Goal: Task Accomplishment & Management: Use online tool/utility

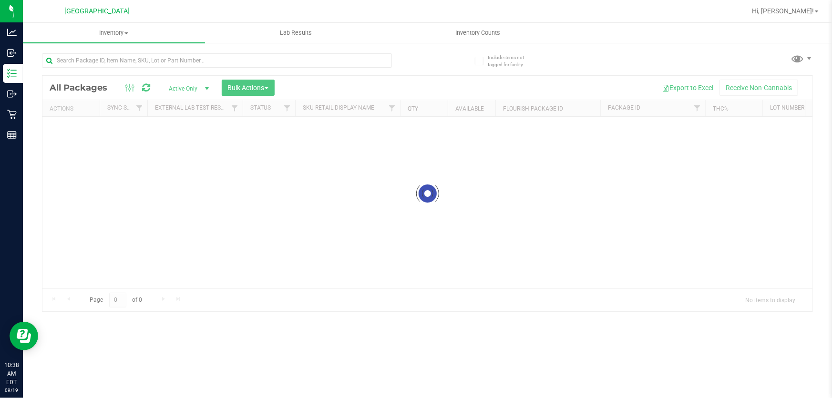
click at [253, 68] on div at bounding box center [217, 64] width 350 height 22
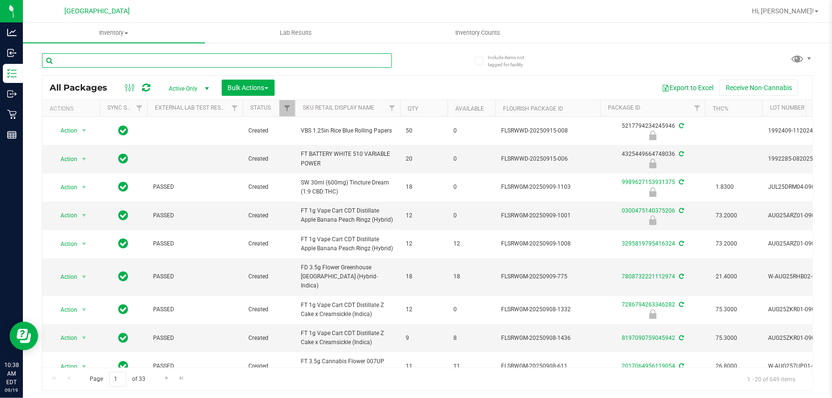
click at [261, 62] on input "text" at bounding box center [217, 60] width 350 height 14
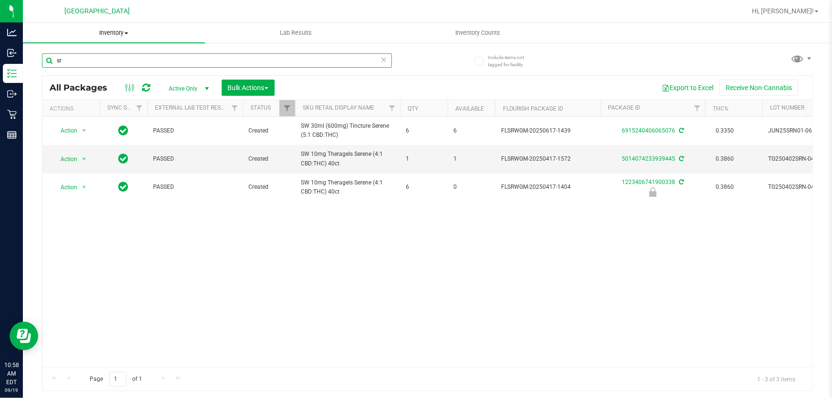
type input "s"
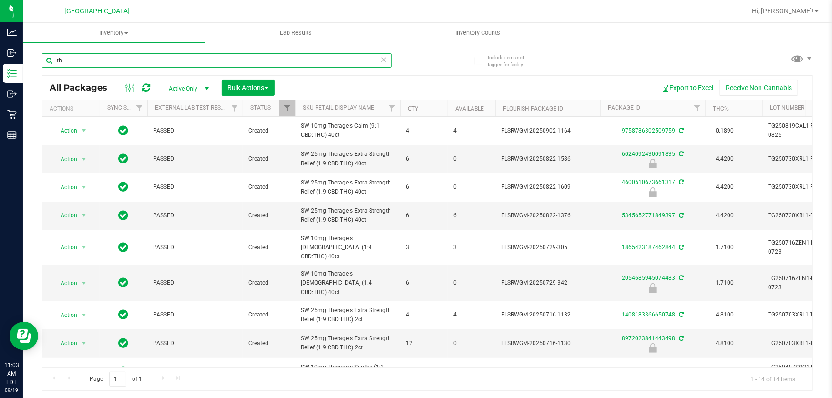
type input "t"
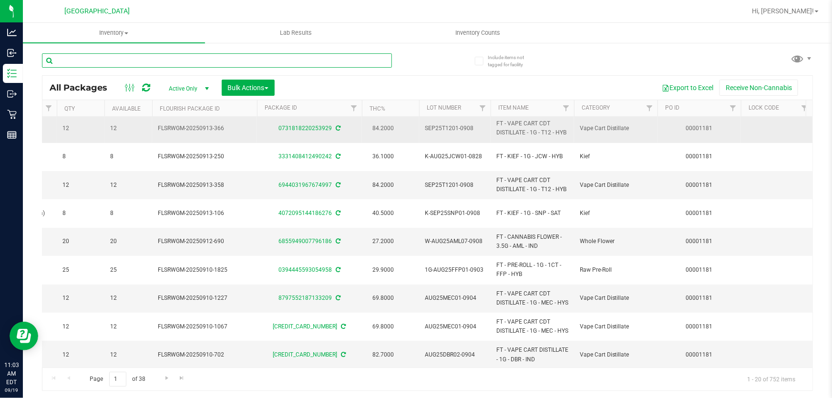
scroll to position [0, 343]
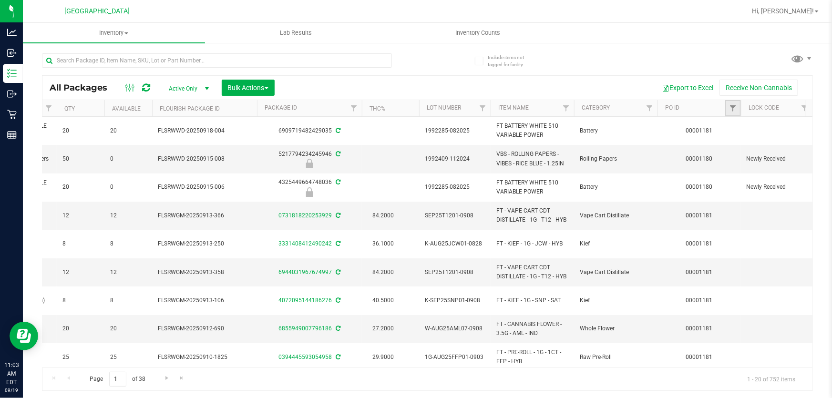
click at [737, 105] on link "Filter" at bounding box center [733, 108] width 16 height 16
type input "1181"
click at [757, 155] on button "Filter" at bounding box center [751, 154] width 46 height 21
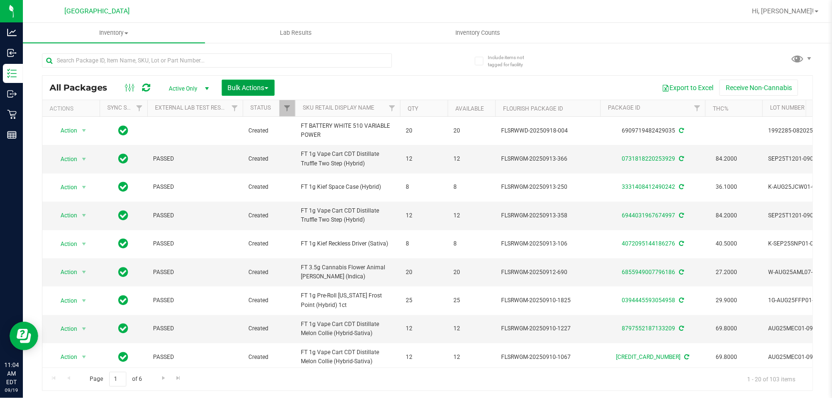
click at [244, 84] on span "Bulk Actions" at bounding box center [248, 88] width 41 height 8
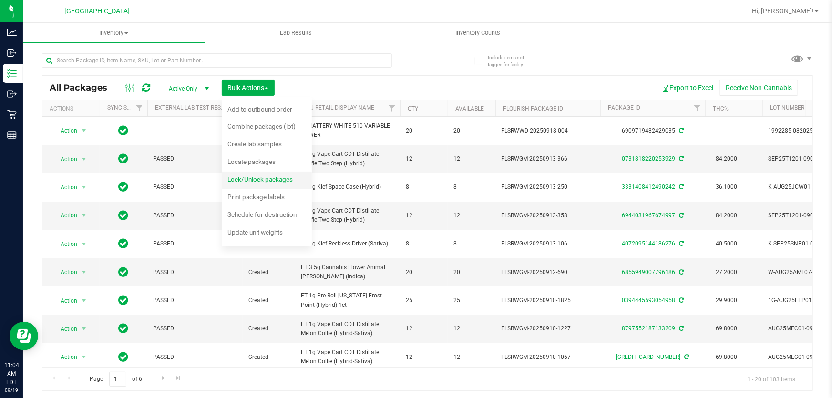
click at [257, 176] on span "Lock/Unlock packages" at bounding box center [259, 179] width 65 height 8
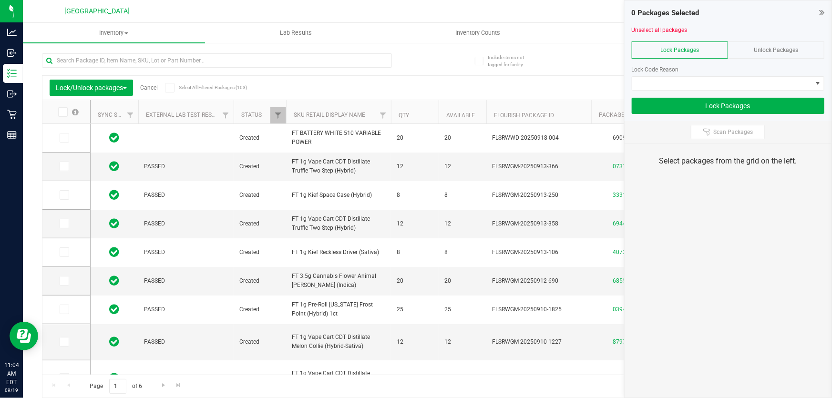
click at [65, 111] on span at bounding box center [63, 112] width 10 height 10
click at [0, 0] on input "checkbox" at bounding box center [0, 0] width 0 height 0
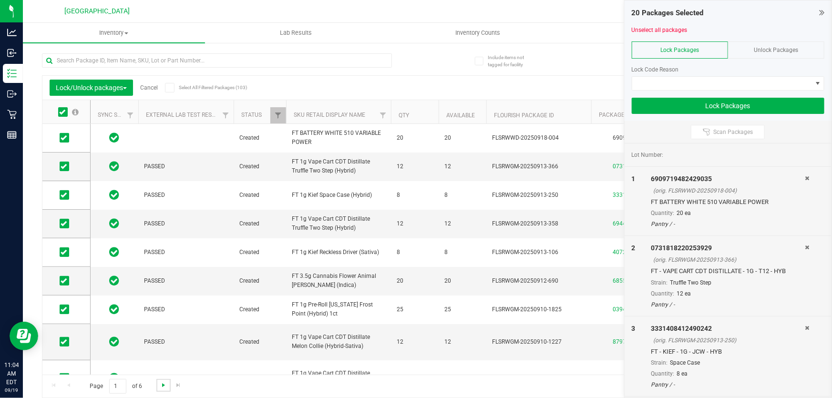
click at [164, 381] on span "Go to the next page" at bounding box center [164, 385] width 8 height 8
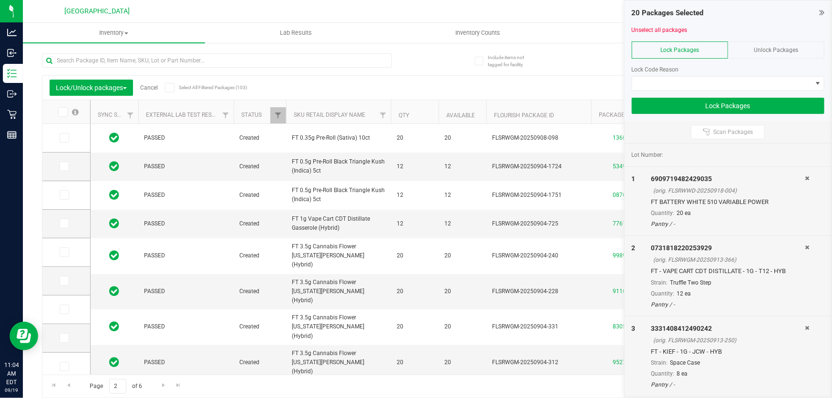
click at [62, 112] on icon at bounding box center [62, 112] width 6 height 0
click at [0, 0] on input "checkbox" at bounding box center [0, 0] width 0 height 0
click at [160, 384] on span "Go to the next page" at bounding box center [164, 385] width 8 height 8
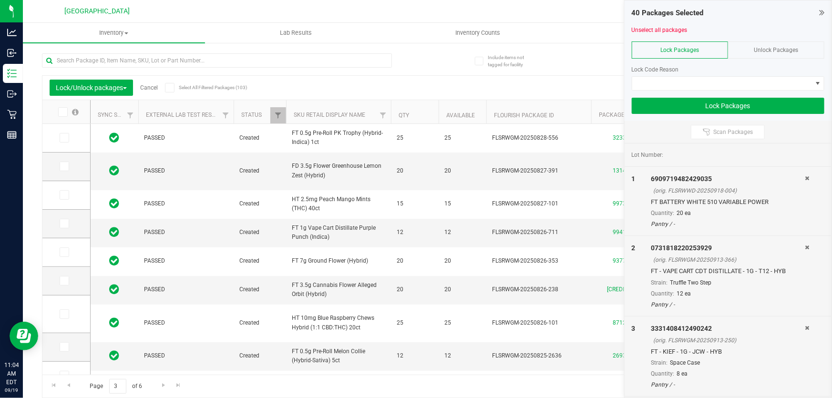
click at [60, 112] on icon at bounding box center [62, 112] width 6 height 0
click at [0, 0] on input "checkbox" at bounding box center [0, 0] width 0 height 0
click at [157, 386] on link "Go to the next page" at bounding box center [163, 385] width 14 height 13
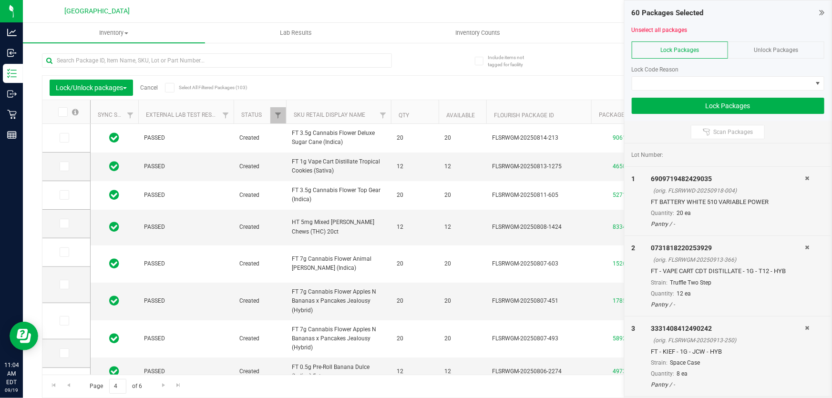
click at [63, 112] on icon at bounding box center [62, 112] width 6 height 0
click at [0, 0] on input "checkbox" at bounding box center [0, 0] width 0 height 0
click at [162, 381] on span "Go to the next page" at bounding box center [164, 385] width 8 height 8
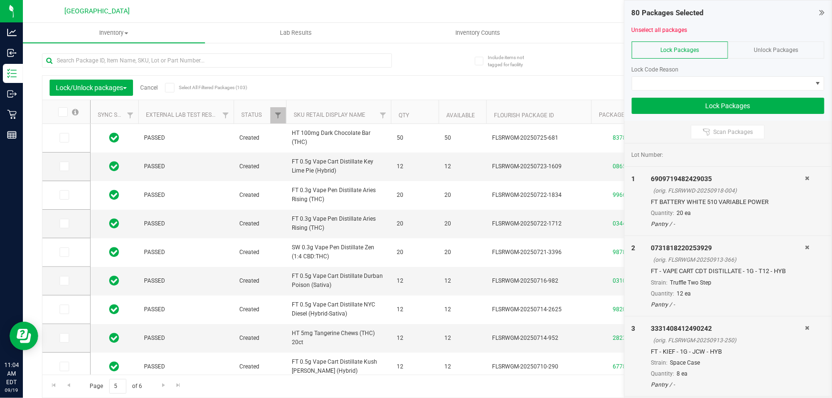
click at [64, 105] on th at bounding box center [66, 112] width 48 height 24
click at [64, 115] on span at bounding box center [63, 112] width 10 height 10
click at [0, 0] on input "checkbox" at bounding box center [0, 0] width 0 height 0
click at [161, 381] on span "Go to the next page" at bounding box center [164, 385] width 8 height 8
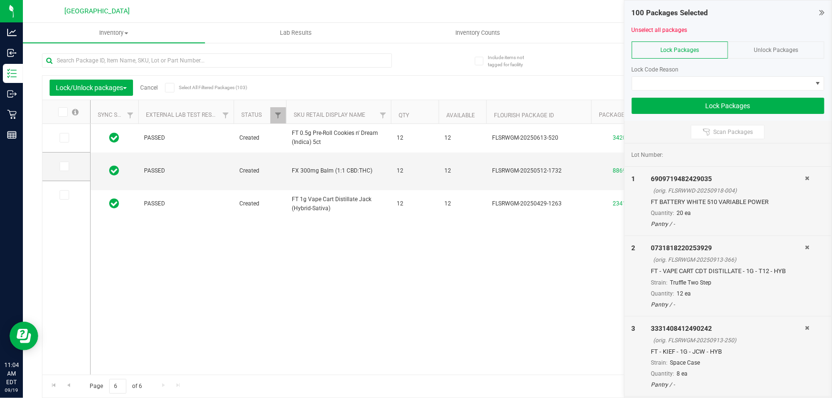
click at [63, 112] on icon at bounding box center [62, 112] width 6 height 0
click at [0, 0] on input "checkbox" at bounding box center [0, 0] width 0 height 0
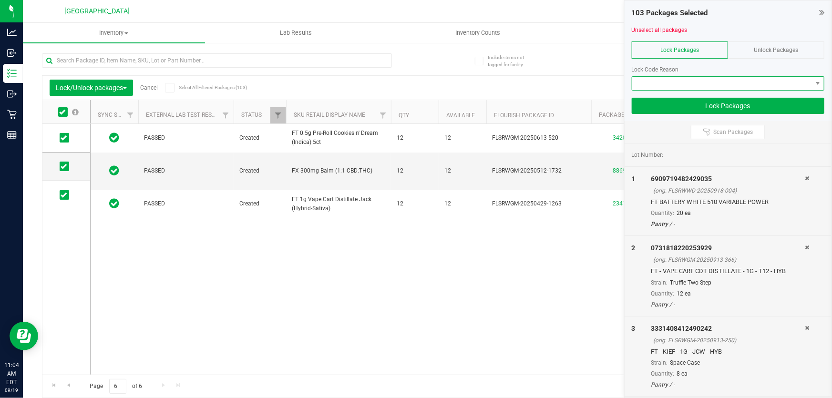
click at [657, 86] on span at bounding box center [722, 83] width 180 height 13
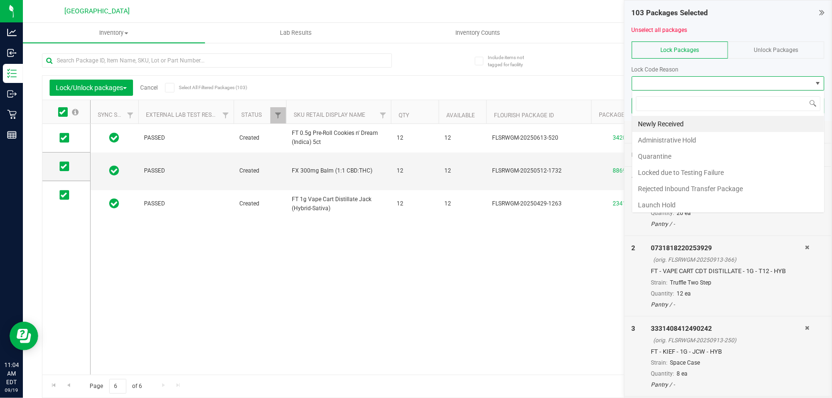
scroll to position [14, 193]
click at [665, 119] on li "Newly Received" at bounding box center [728, 124] width 192 height 16
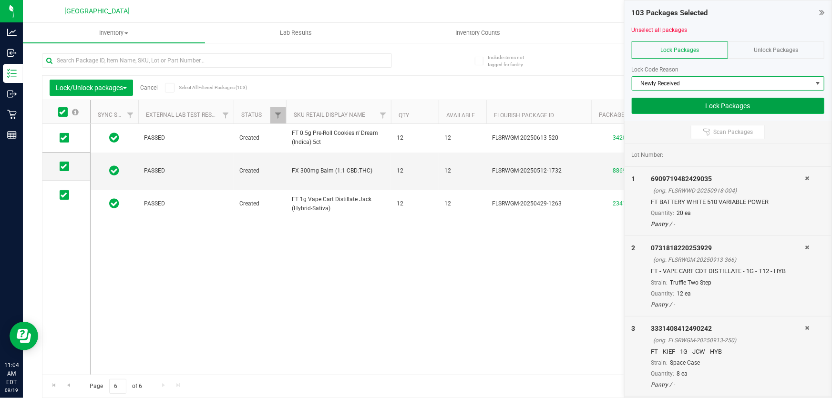
click at [688, 103] on button "Lock Packages" at bounding box center [728, 106] width 193 height 16
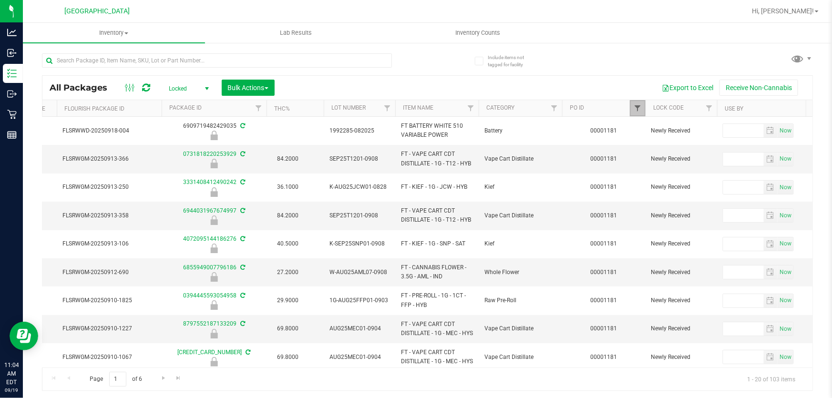
click at [634, 105] on span "Filter" at bounding box center [638, 108] width 8 height 8
click at [694, 149] on button "Clear" at bounding box center [711, 154] width 46 height 21
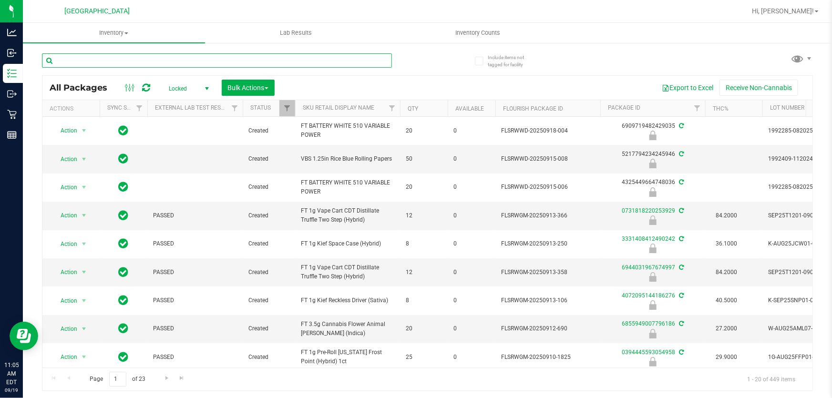
click at [223, 57] on input "text" at bounding box center [217, 60] width 350 height 14
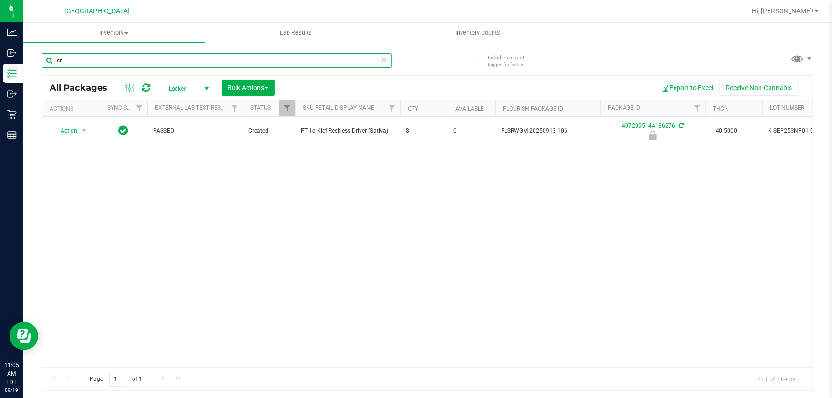
type input "s"
type input "j"
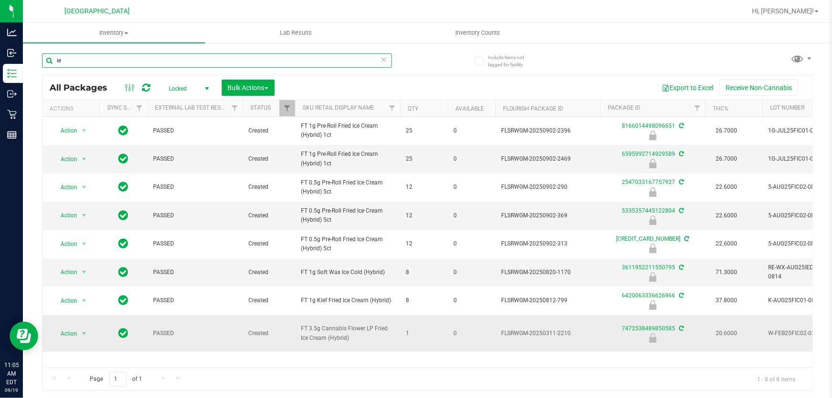
type input "i"
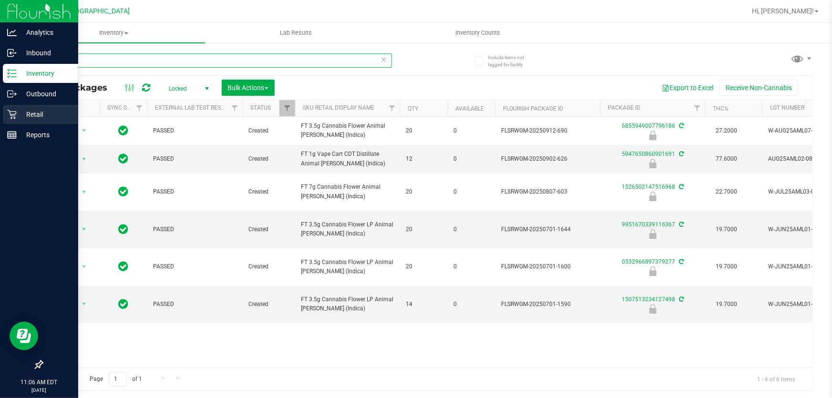
type input "aml"
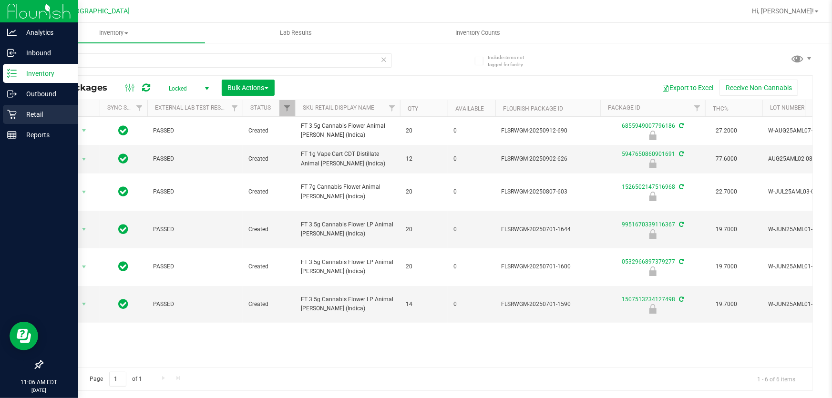
click at [33, 110] on p "Retail" at bounding box center [45, 114] width 57 height 11
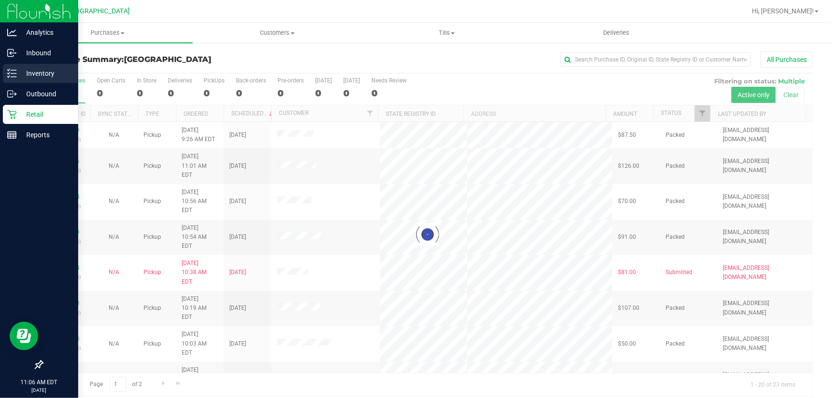
click at [44, 70] on p "Inventory" at bounding box center [45, 73] width 57 height 11
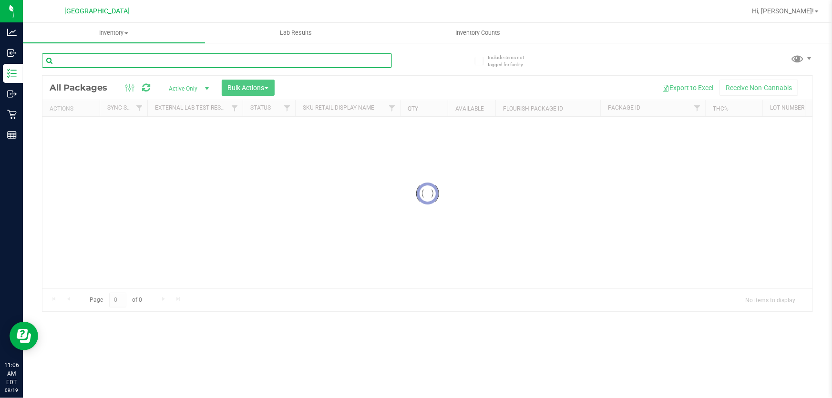
click at [178, 60] on input "text" at bounding box center [217, 60] width 350 height 14
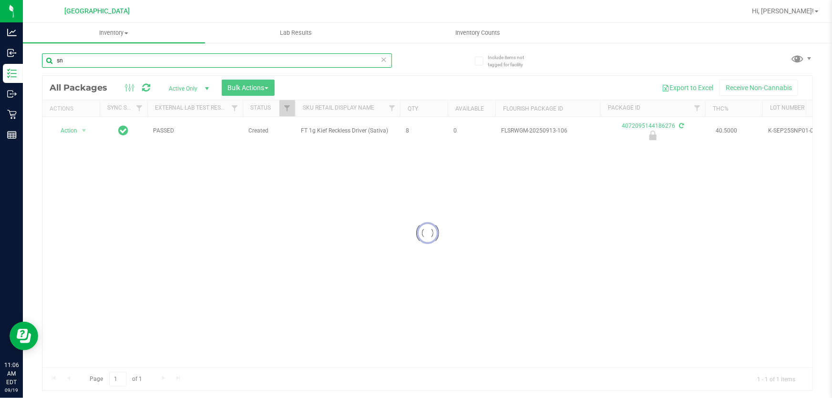
type input "s"
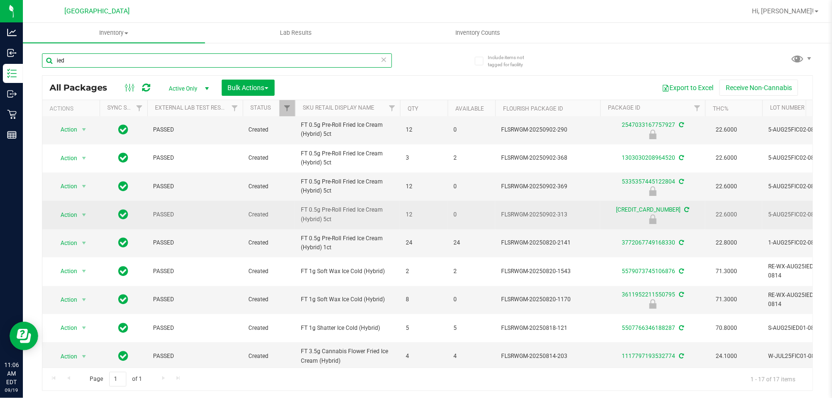
scroll to position [86, 0]
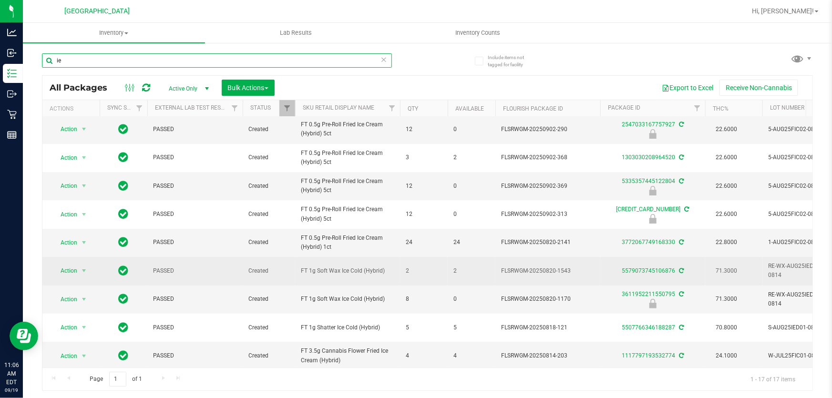
type input "i"
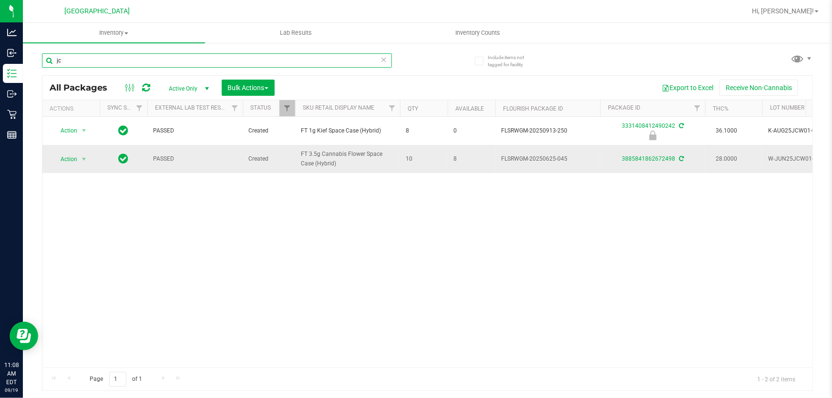
type input "j"
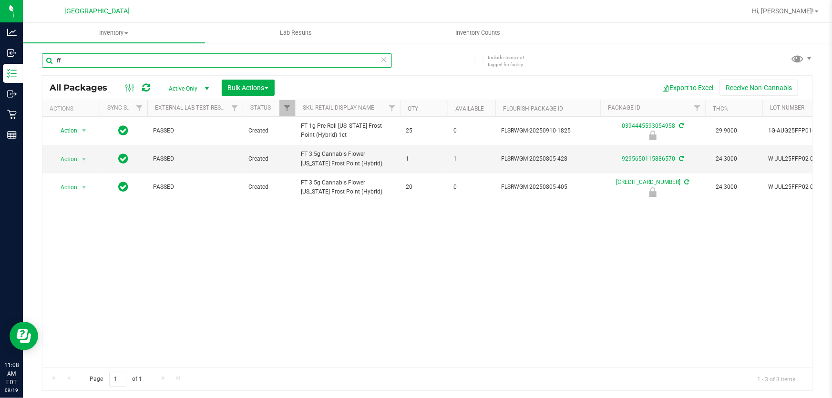
type input "f"
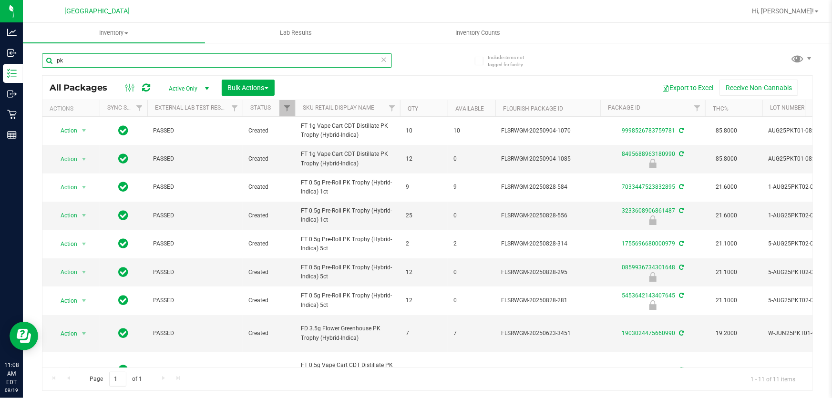
type input "p"
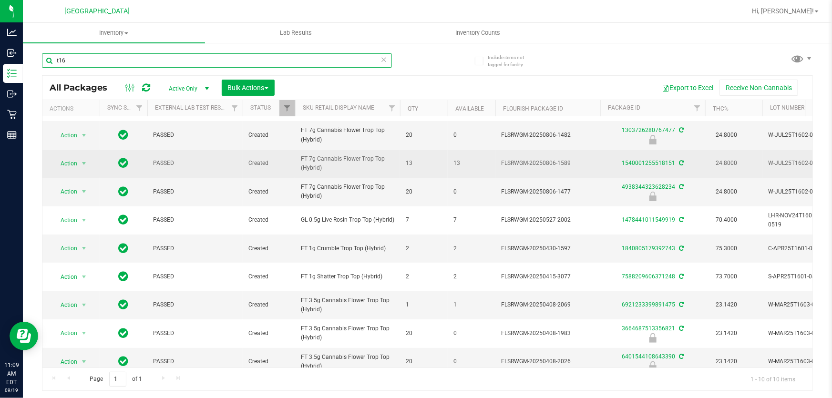
scroll to position [38, 0]
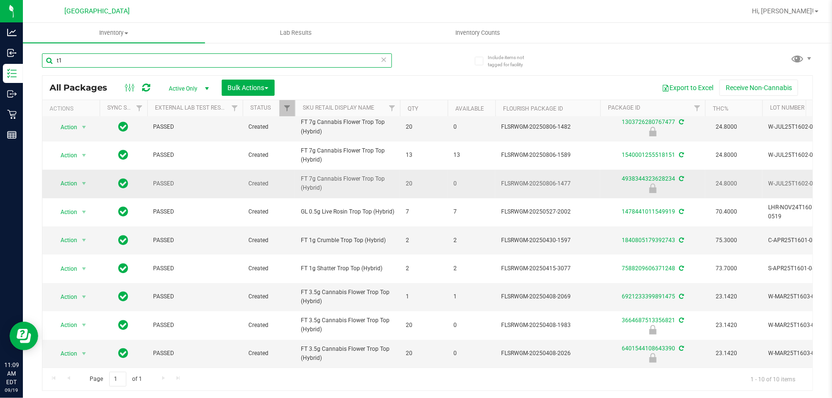
type input "t"
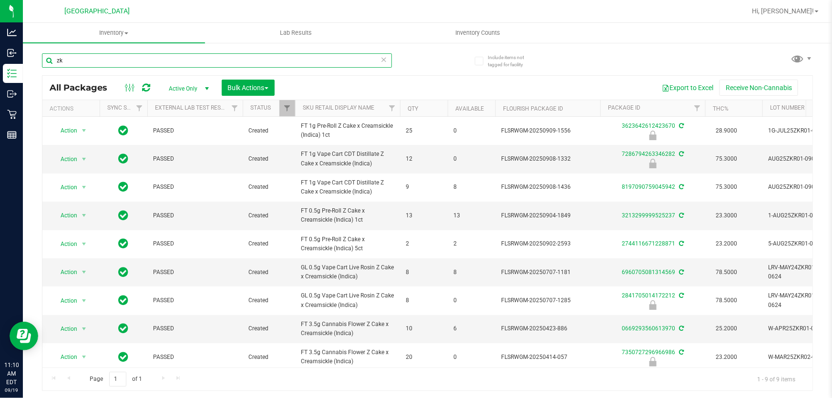
type input "z"
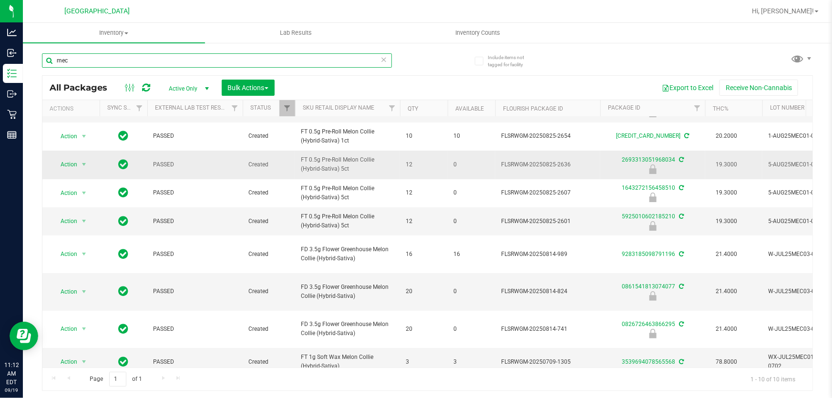
scroll to position [52, 0]
type input "m"
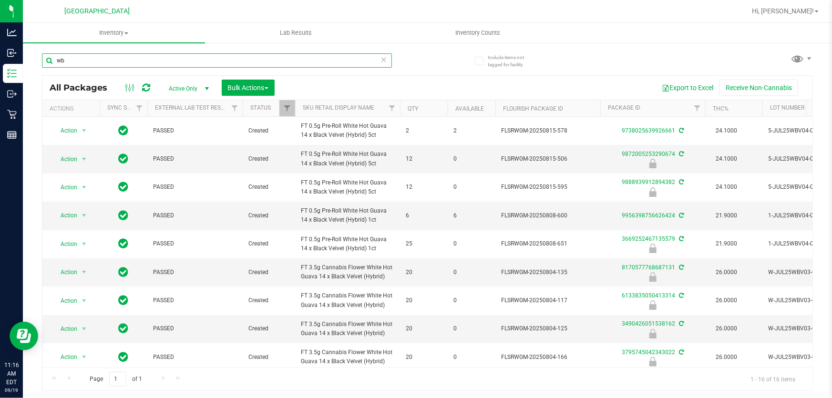
type input "w"
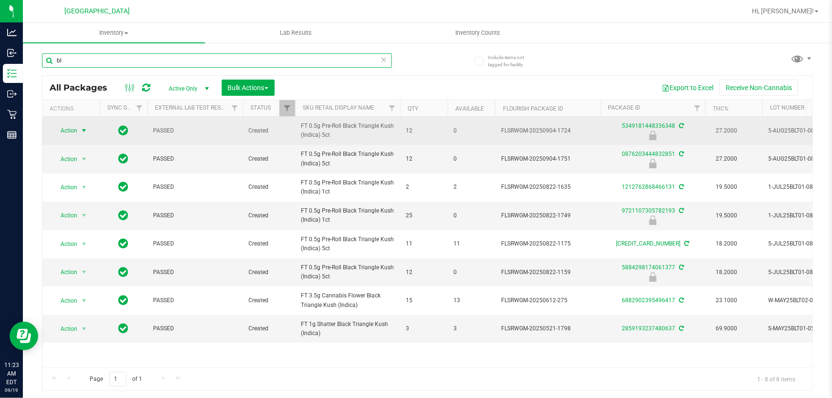
type input "b"
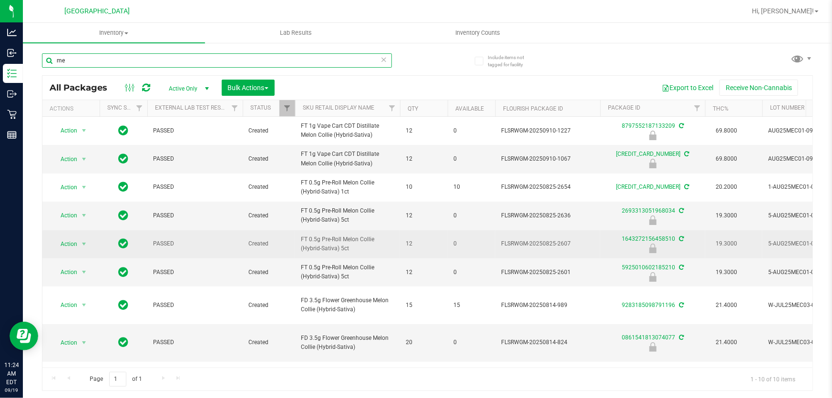
type input "m"
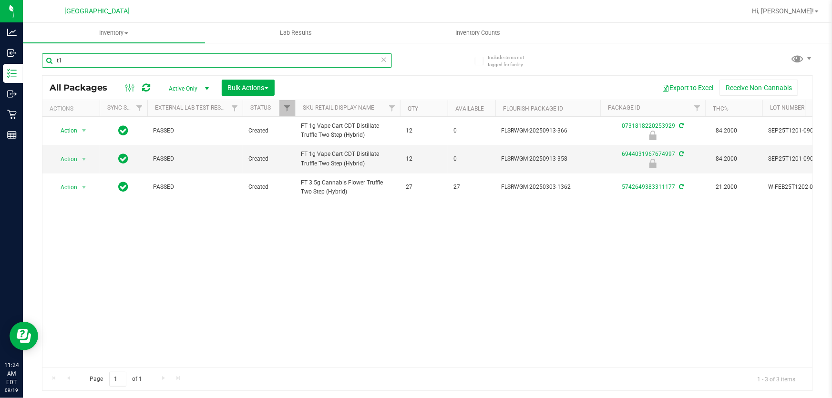
type input "t"
type input "g"
type input "k"
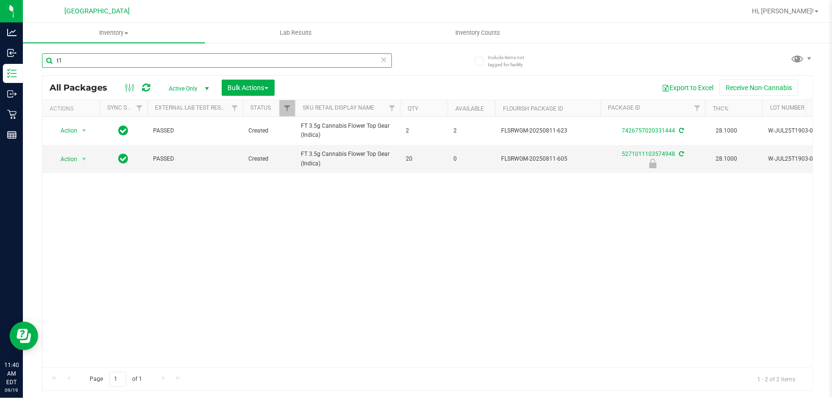
type input "t"
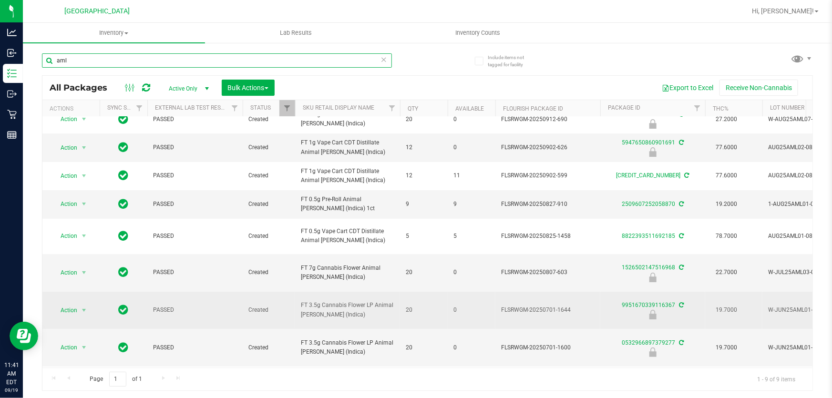
scroll to position [17, 0]
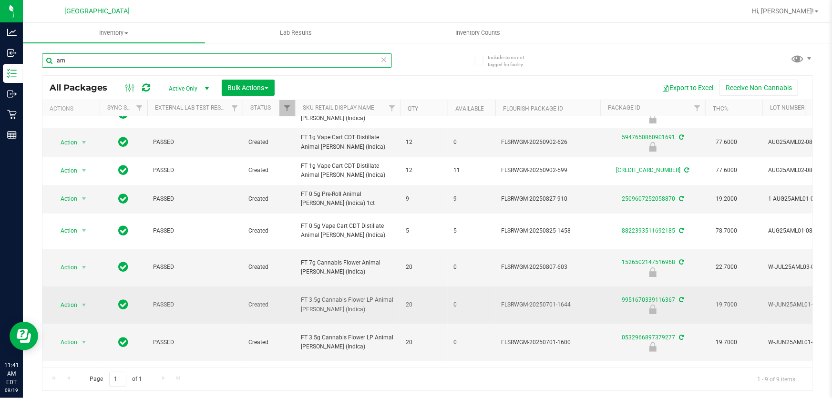
type input "a"
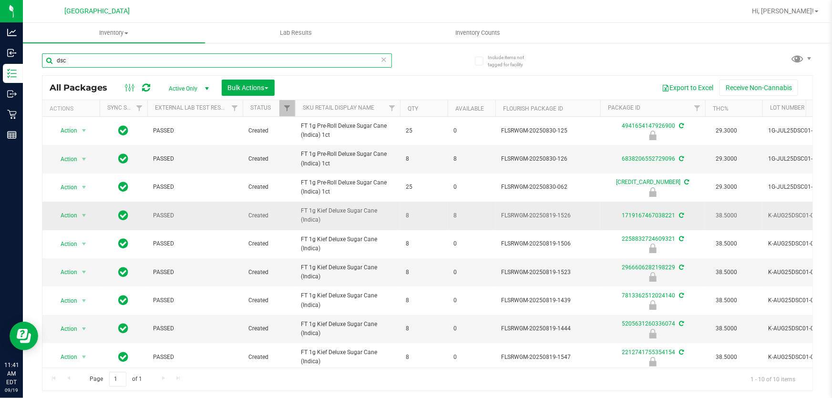
scroll to position [38, 0]
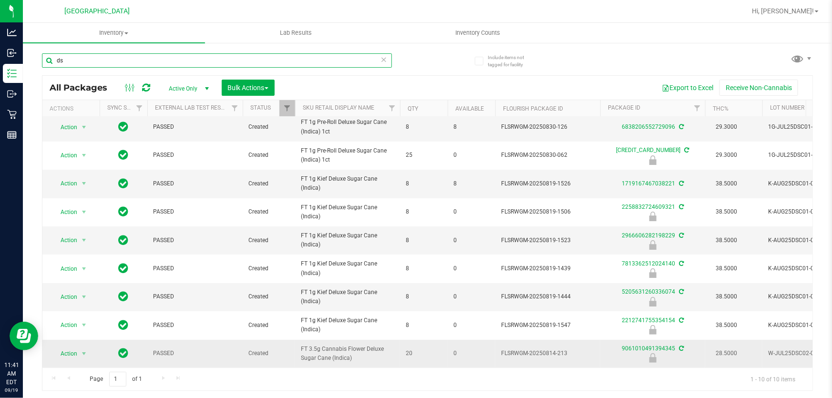
type input "d"
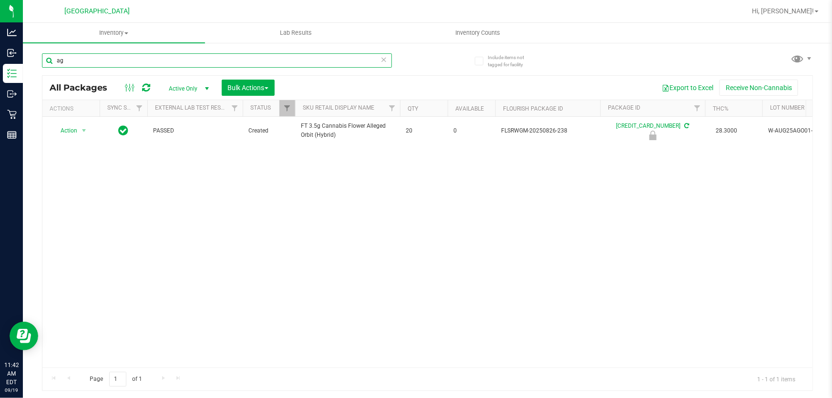
type input "a"
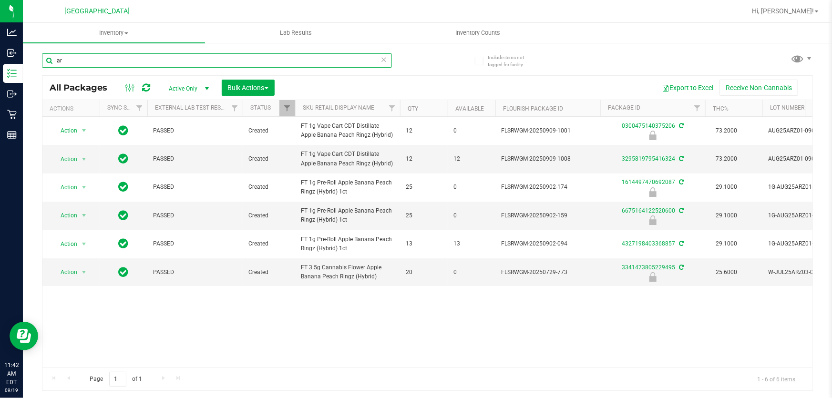
type input "a"
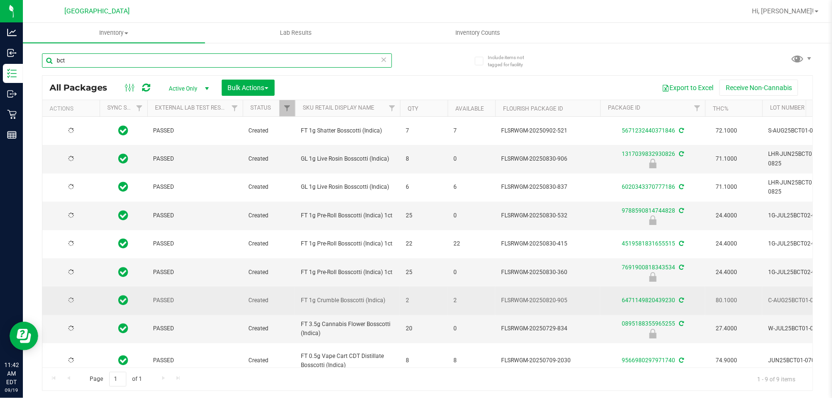
scroll to position [17, 0]
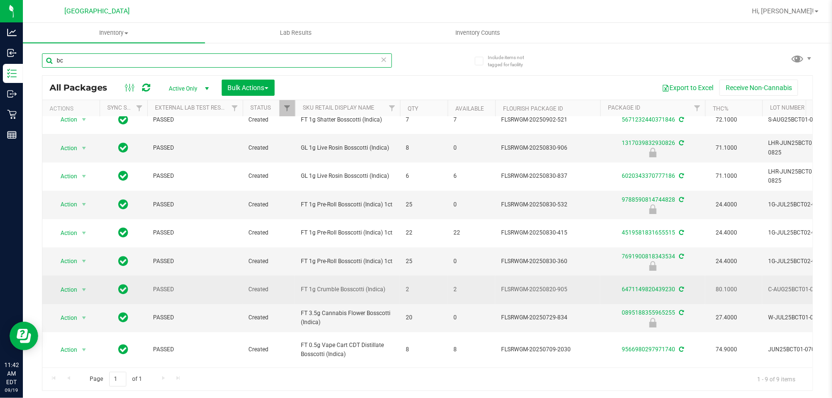
type input "b"
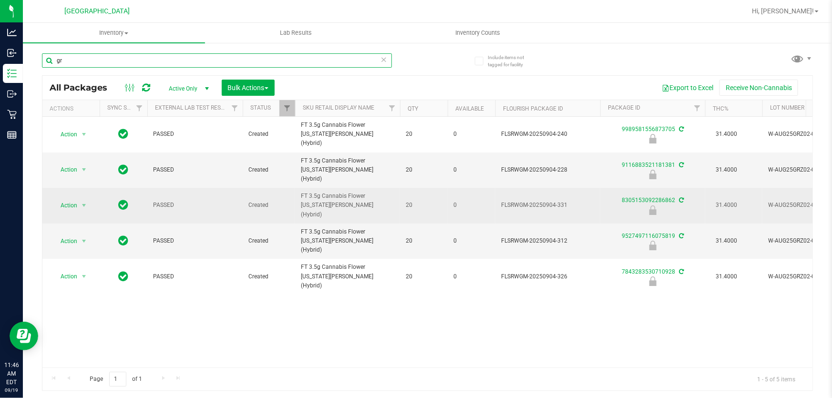
type input "g"
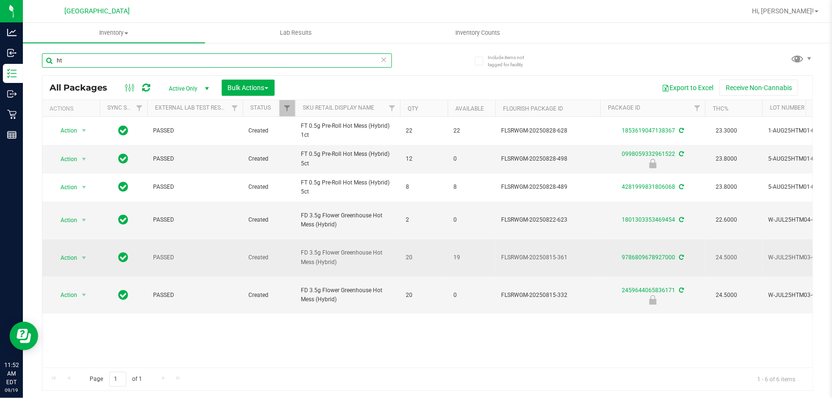
type input "h"
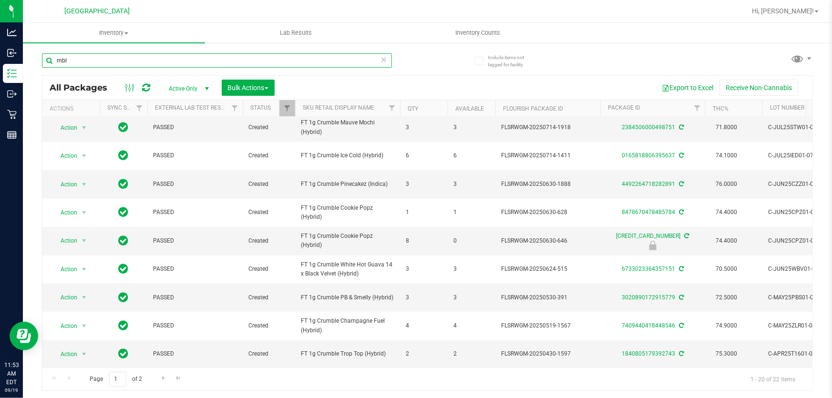
scroll to position [320, 0]
type input "m"
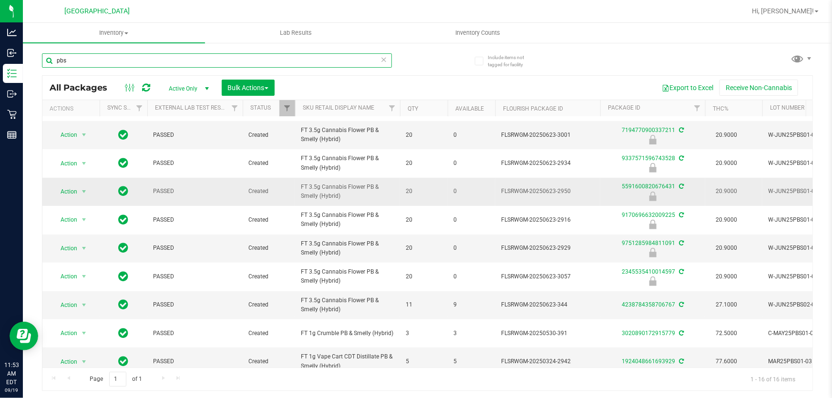
scroll to position [215, 0]
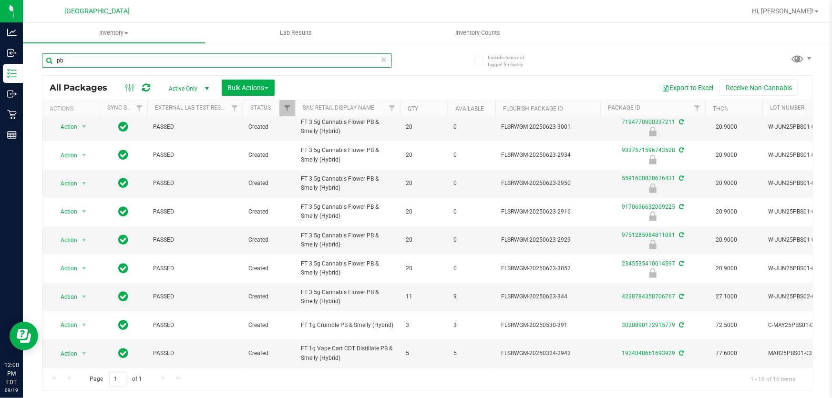
type input "p"
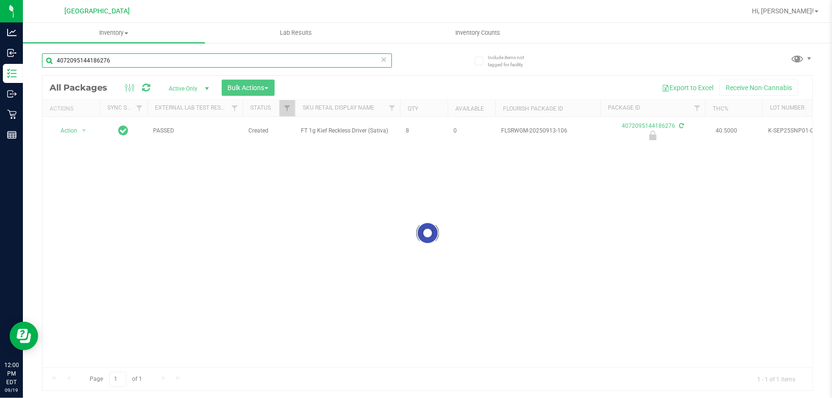
type input "4072095144186276"
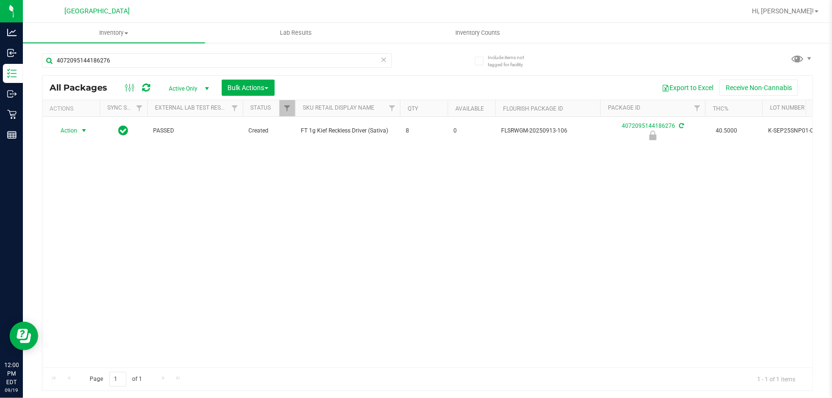
click at [71, 132] on span "Action" at bounding box center [65, 130] width 26 height 13
click at [95, 249] on li "Unlock package" at bounding box center [82, 256] width 61 height 14
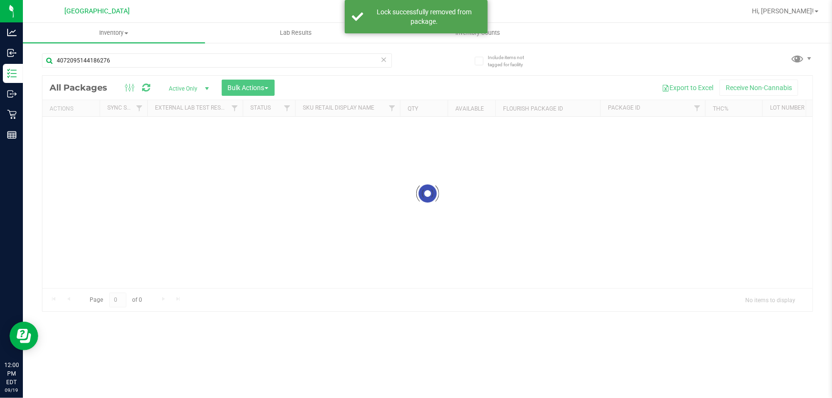
click at [384, 57] on icon at bounding box center [383, 58] width 7 height 11
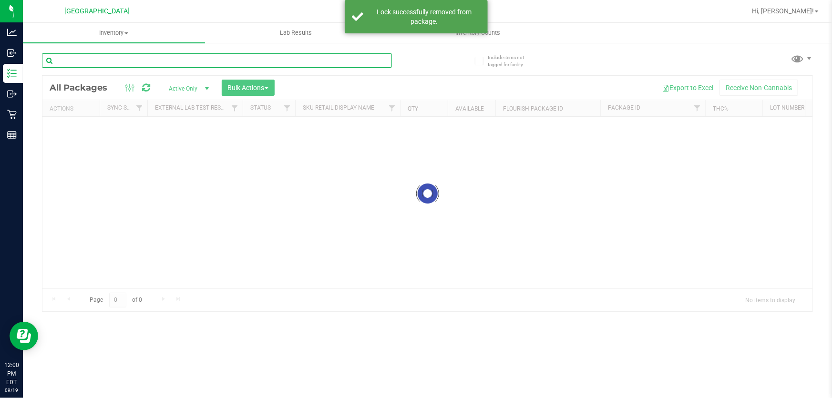
click at [368, 59] on input "text" at bounding box center [217, 60] width 350 height 14
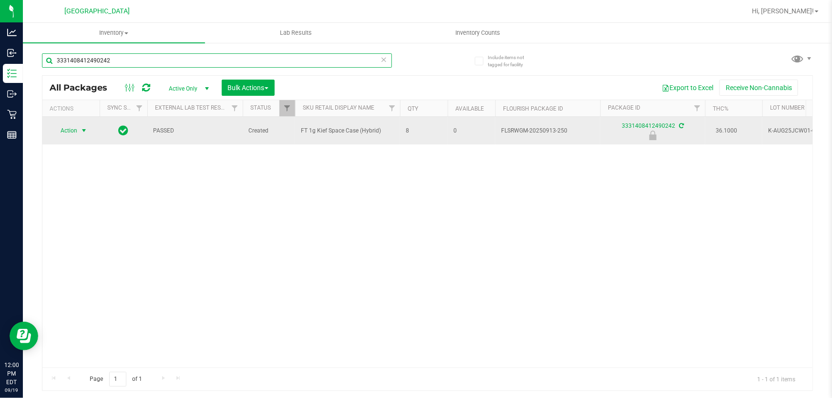
type input "3331408412490242"
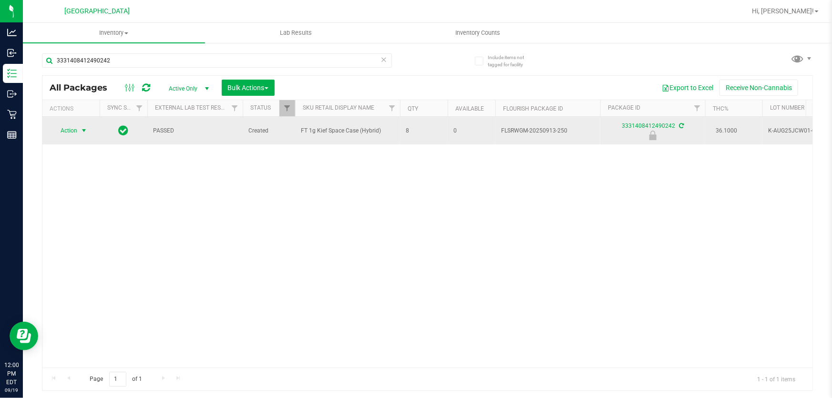
click at [70, 124] on span "Action" at bounding box center [65, 130] width 26 height 13
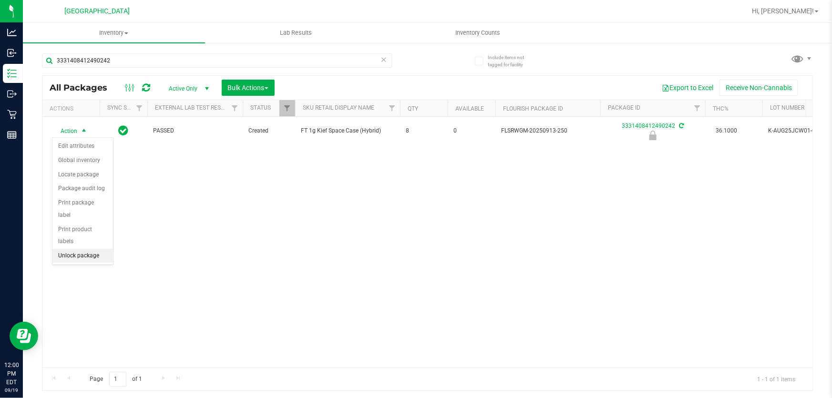
click at [91, 249] on li "Unlock package" at bounding box center [82, 256] width 61 height 14
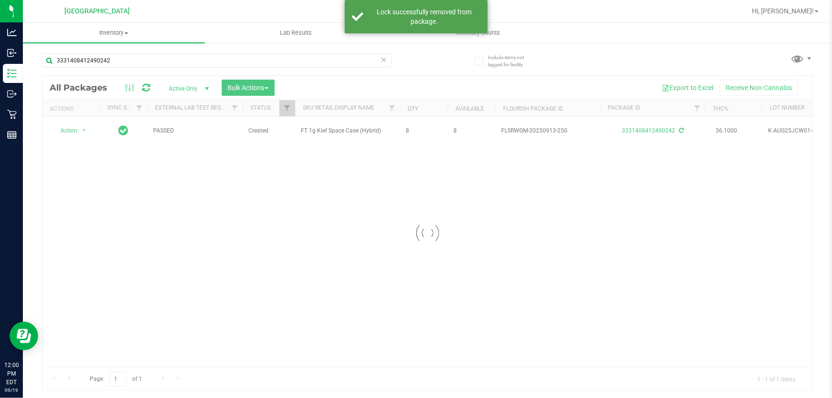
click at [382, 60] on icon at bounding box center [383, 58] width 7 height 11
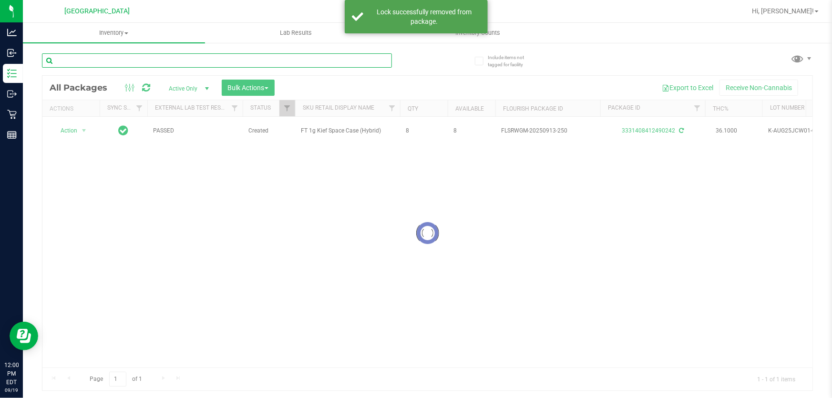
click at [376, 60] on input "text" at bounding box center [217, 60] width 350 height 14
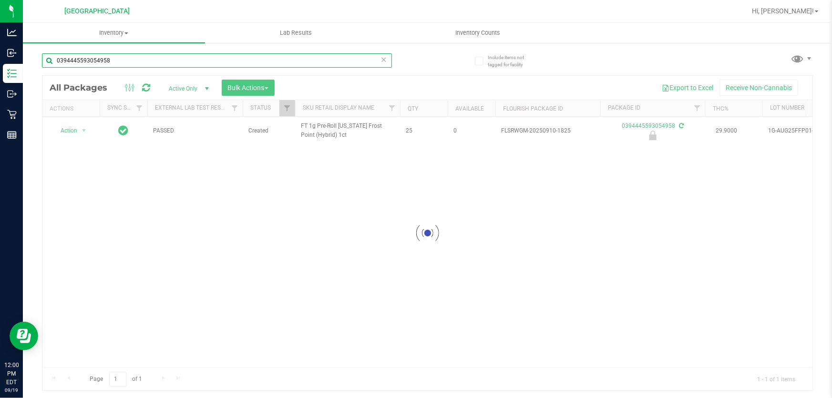
type input "0394445593054958"
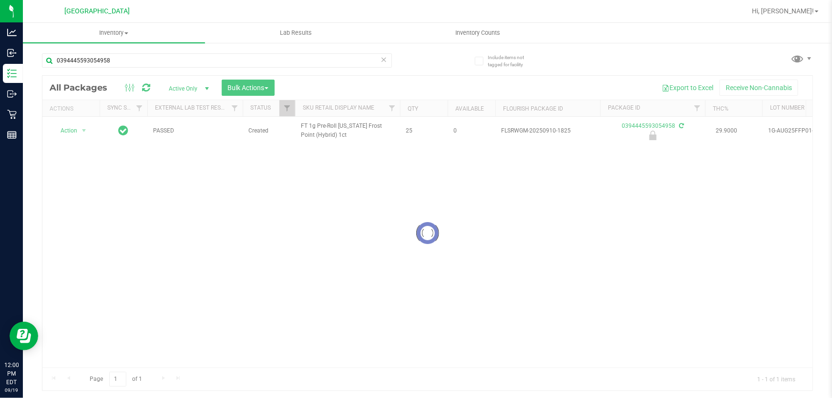
click at [81, 133] on div at bounding box center [427, 233] width 770 height 315
click at [79, 129] on span "select" at bounding box center [84, 130] width 12 height 13
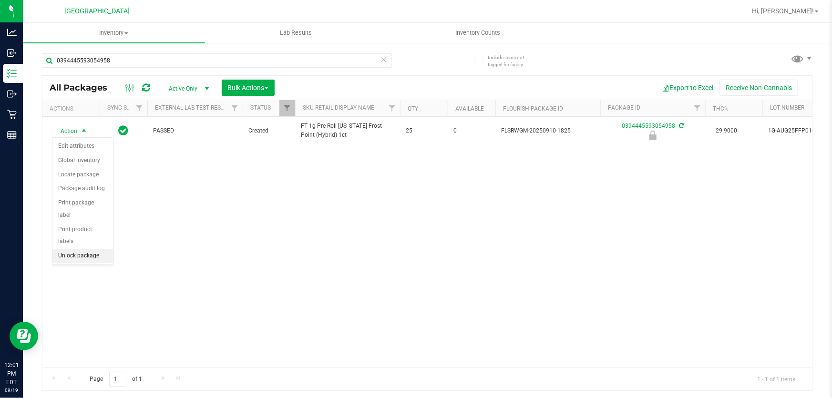
click at [88, 249] on li "Unlock package" at bounding box center [82, 256] width 61 height 14
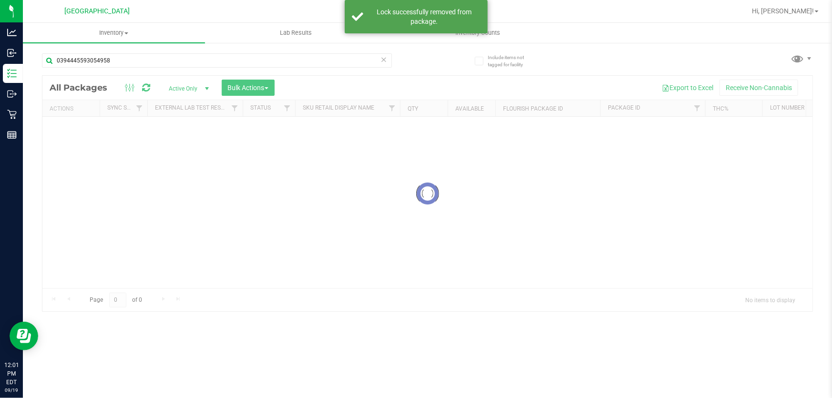
click at [385, 57] on div "Inventory All packages All inventory Waste log Create inventory Lab Results Inv…" at bounding box center [427, 210] width 809 height 375
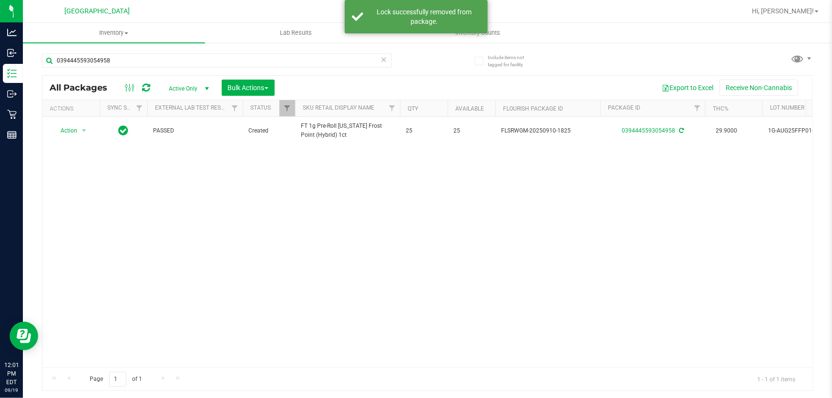
click at [382, 57] on icon at bounding box center [383, 58] width 7 height 11
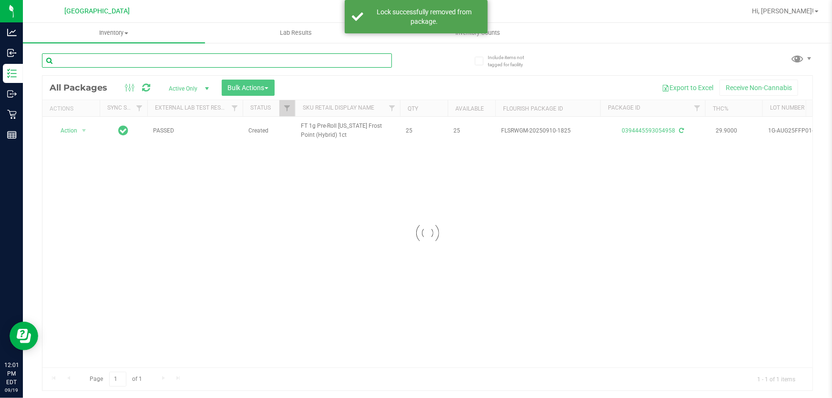
click at [338, 57] on input "text" at bounding box center [217, 60] width 350 height 14
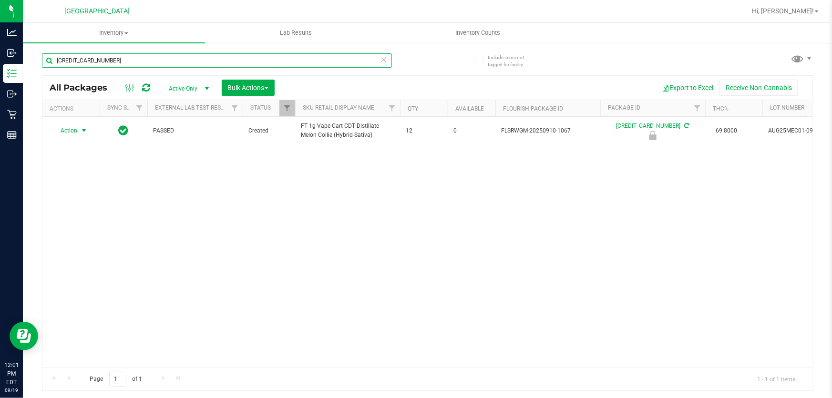
type input "[CREDIT_CARD_NUMBER]"
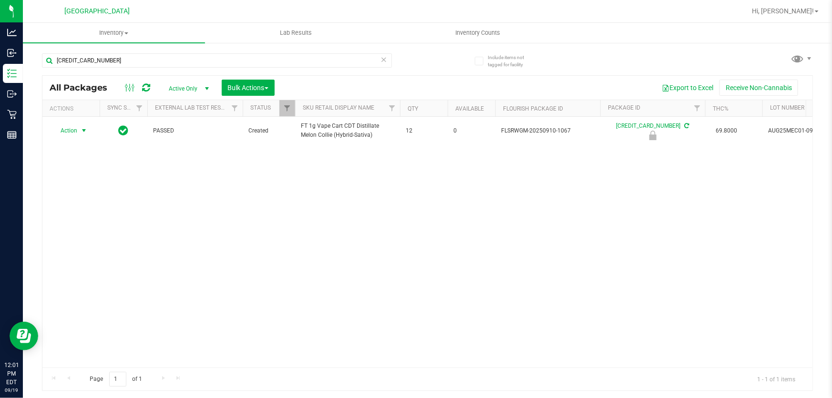
click at [65, 133] on span "Action" at bounding box center [65, 130] width 26 height 13
click at [73, 253] on li "Unlock package" at bounding box center [82, 260] width 61 height 14
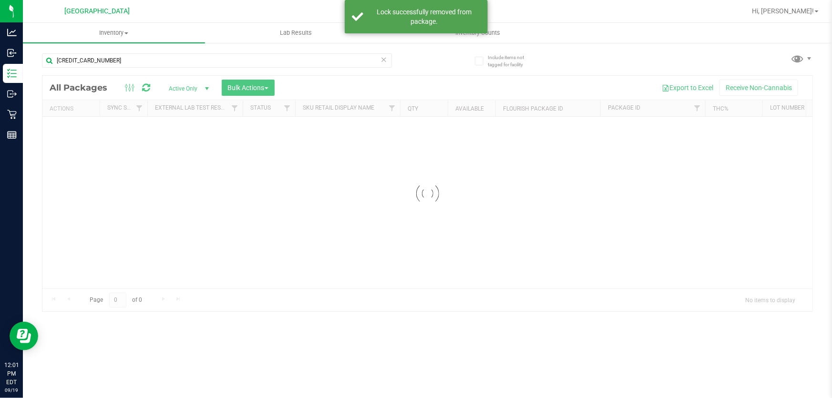
click at [383, 61] on icon at bounding box center [383, 58] width 7 height 11
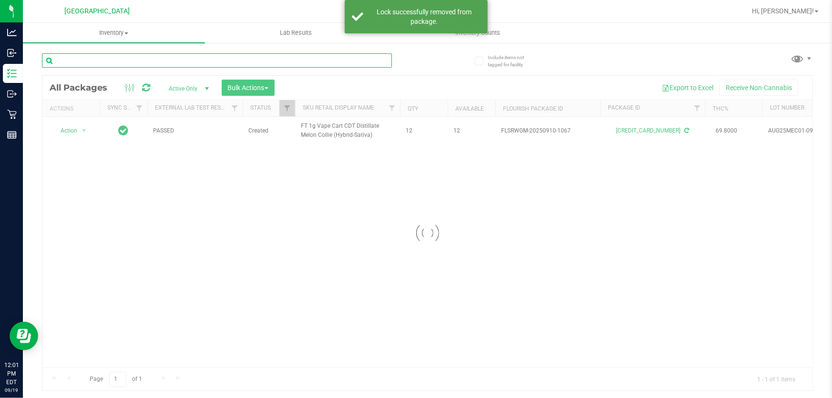
click at [229, 56] on input "text" at bounding box center [217, 60] width 350 height 14
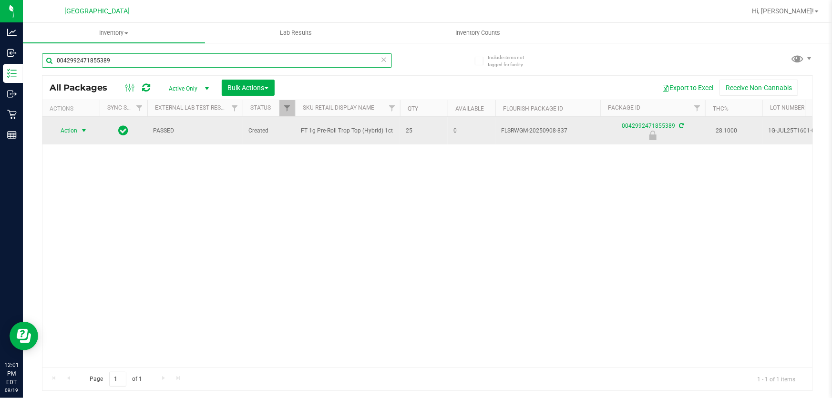
type input "0042992471855389"
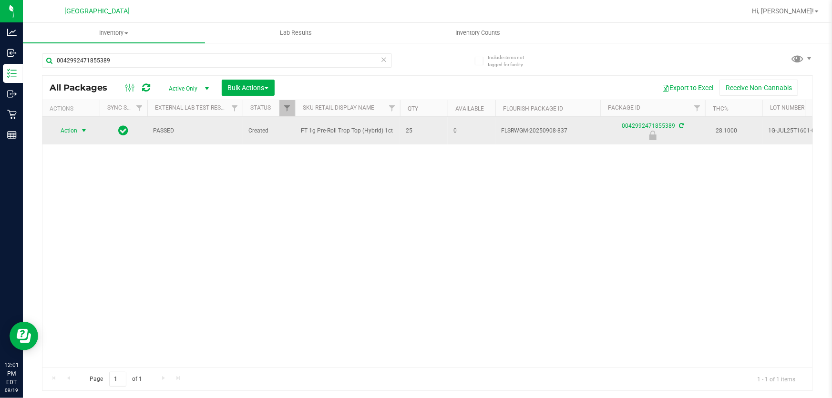
click at [76, 125] on span "Action" at bounding box center [65, 130] width 26 height 13
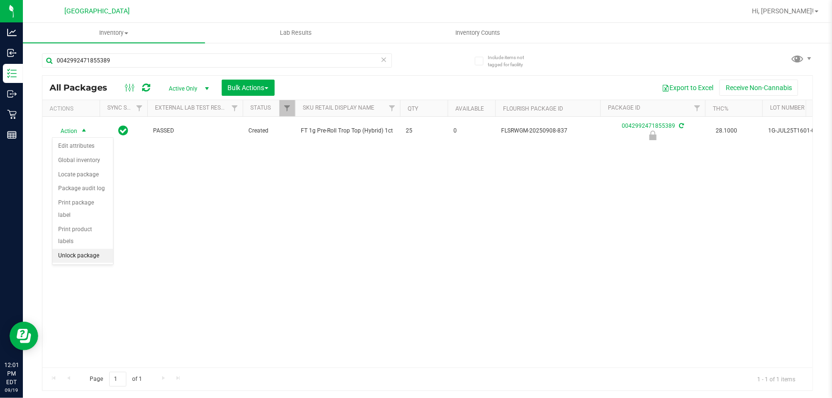
click at [79, 249] on li "Unlock package" at bounding box center [82, 256] width 61 height 14
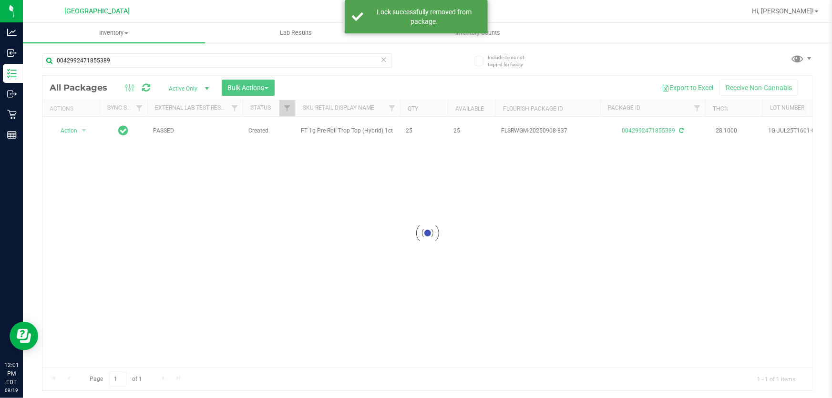
click at [381, 60] on icon at bounding box center [383, 58] width 7 height 11
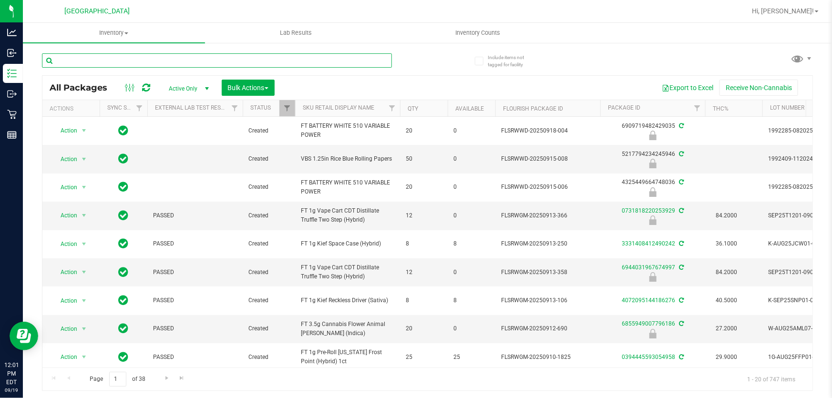
click at [253, 62] on input "text" at bounding box center [217, 60] width 350 height 14
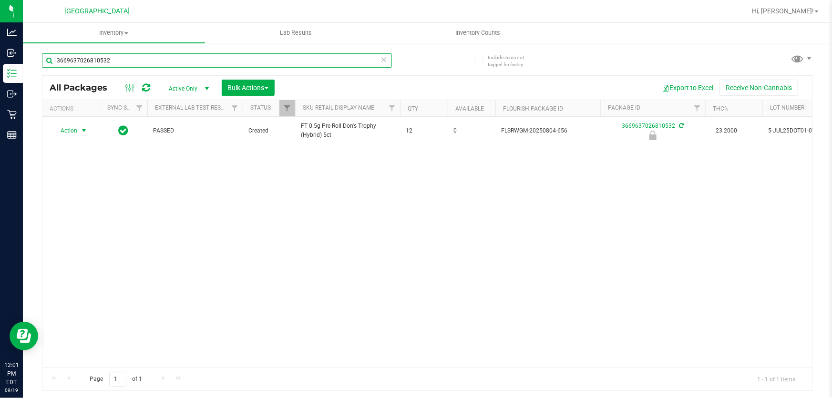
type input "3669637026810532"
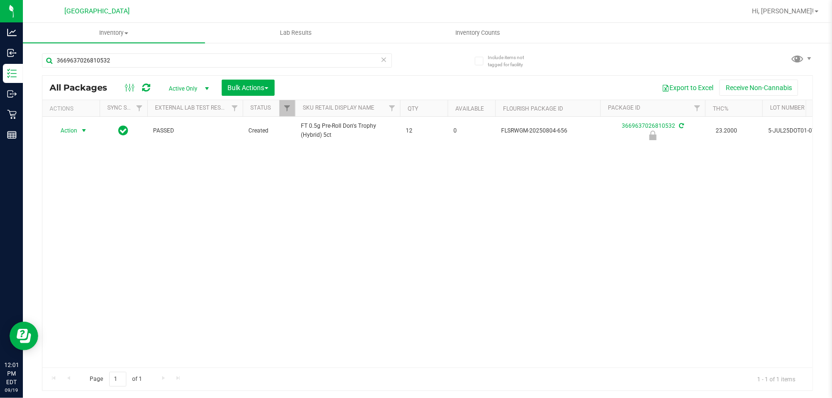
click at [75, 133] on span "Action" at bounding box center [65, 130] width 26 height 13
click at [72, 249] on li "Unlock package" at bounding box center [82, 256] width 61 height 14
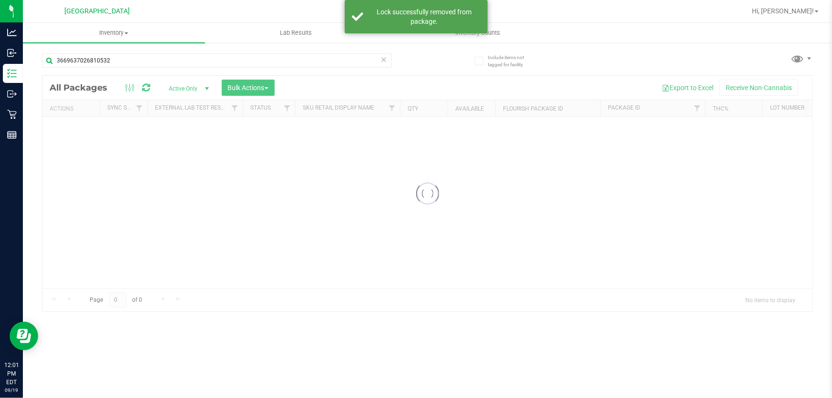
click at [384, 59] on icon at bounding box center [383, 58] width 7 height 11
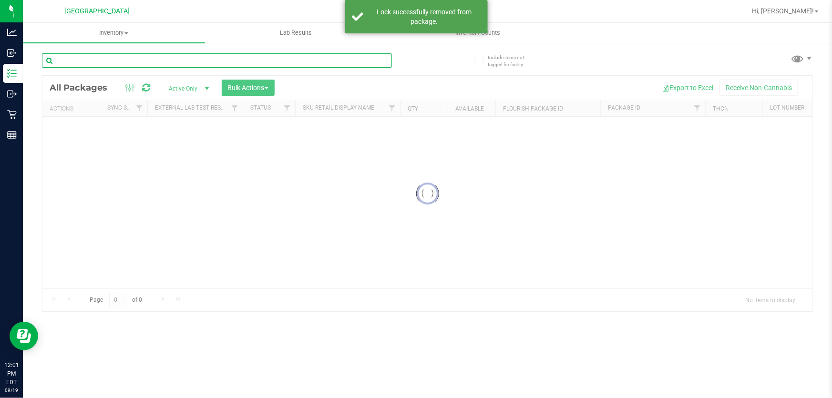
click at [321, 61] on input "text" at bounding box center [217, 60] width 350 height 14
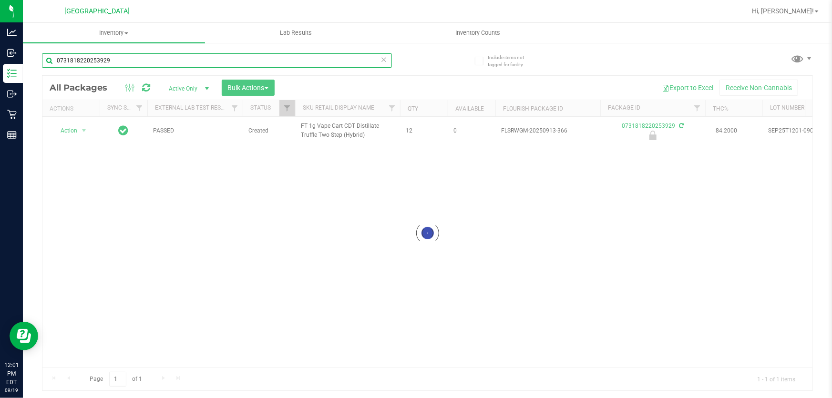
type input "0731818220253929"
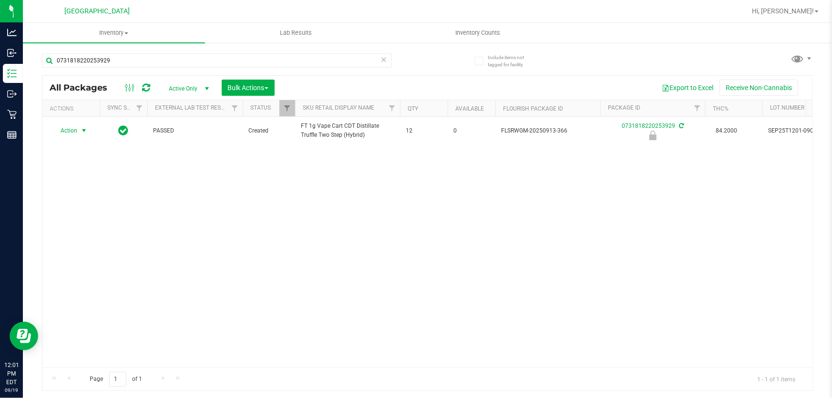
click at [76, 132] on span "Action" at bounding box center [65, 130] width 26 height 13
click at [84, 249] on li "Unlock package" at bounding box center [82, 256] width 61 height 14
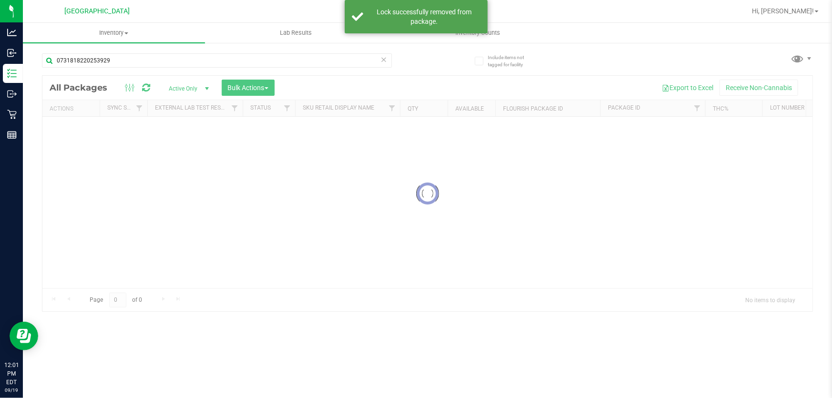
click at [383, 58] on icon at bounding box center [383, 58] width 7 height 11
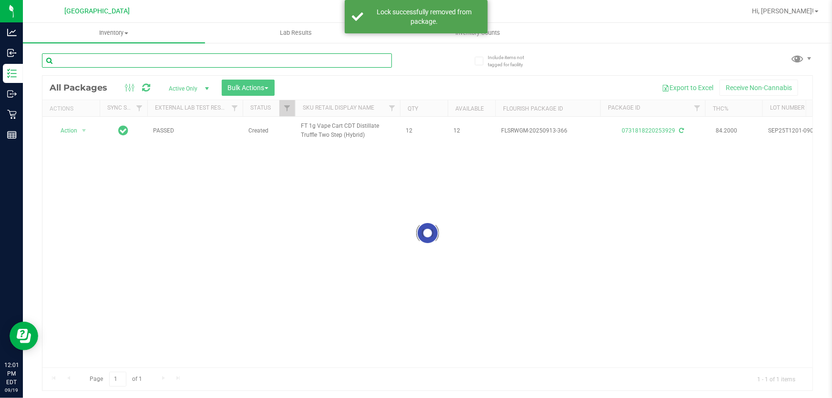
click at [326, 61] on input "text" at bounding box center [217, 60] width 350 height 14
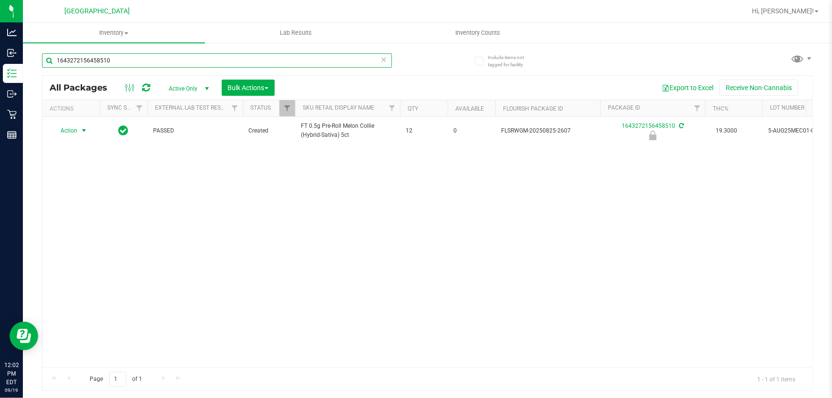
type input "1643272156458510"
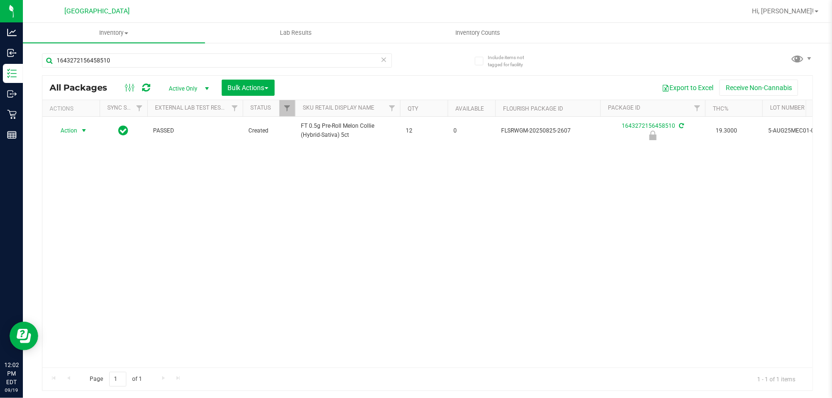
click at [84, 128] on span "select" at bounding box center [84, 131] width 8 height 8
click at [67, 249] on li "Unlock package" at bounding box center [82, 256] width 61 height 14
click at [385, 62] on icon at bounding box center [383, 58] width 7 height 11
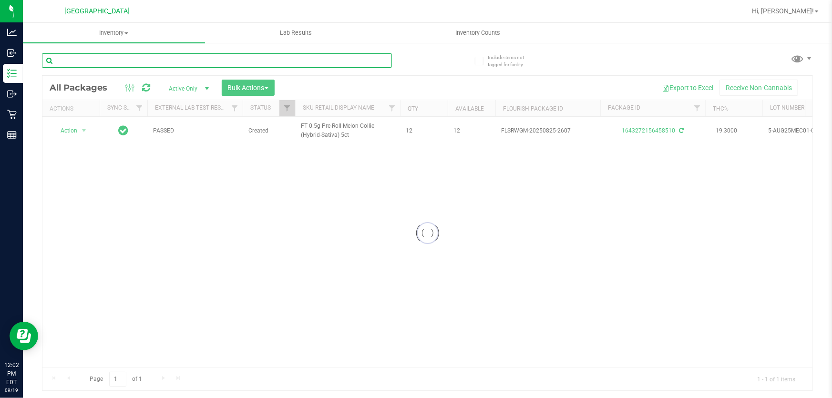
click at [335, 60] on input "text" at bounding box center [217, 60] width 350 height 14
type input "9116883521181381"
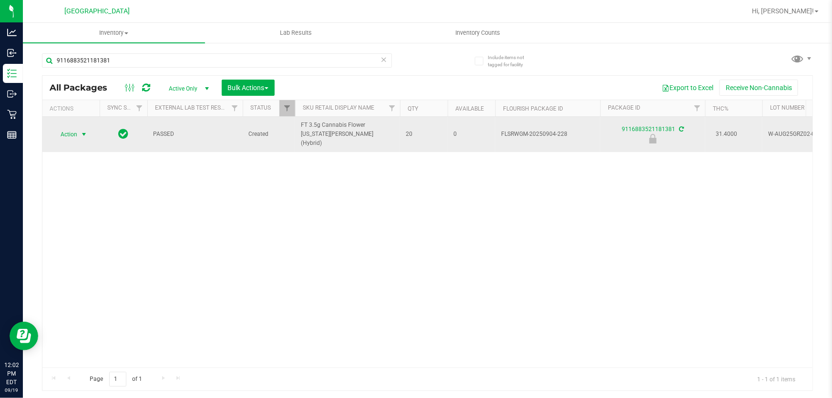
click at [66, 132] on span "Action" at bounding box center [65, 134] width 26 height 13
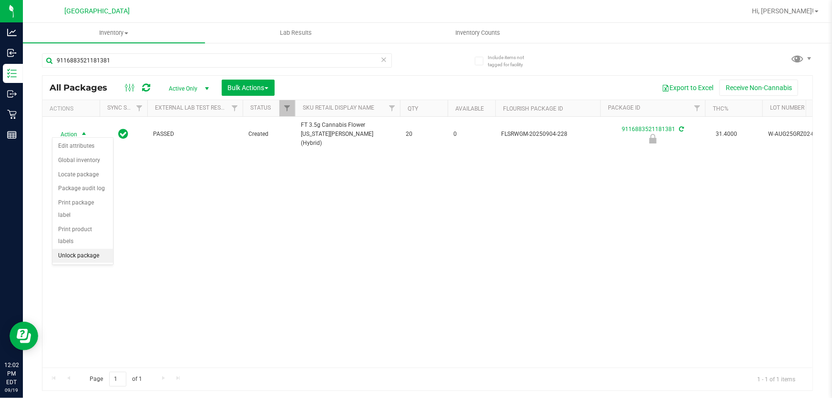
click at [81, 249] on li "Unlock package" at bounding box center [82, 256] width 61 height 14
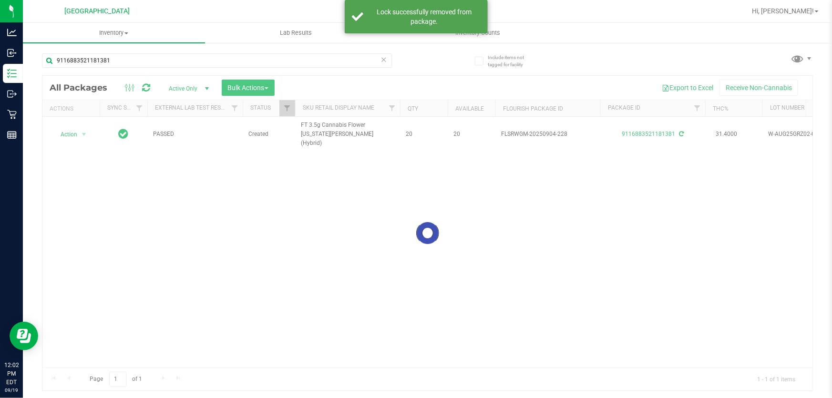
click at [386, 57] on icon at bounding box center [383, 58] width 7 height 11
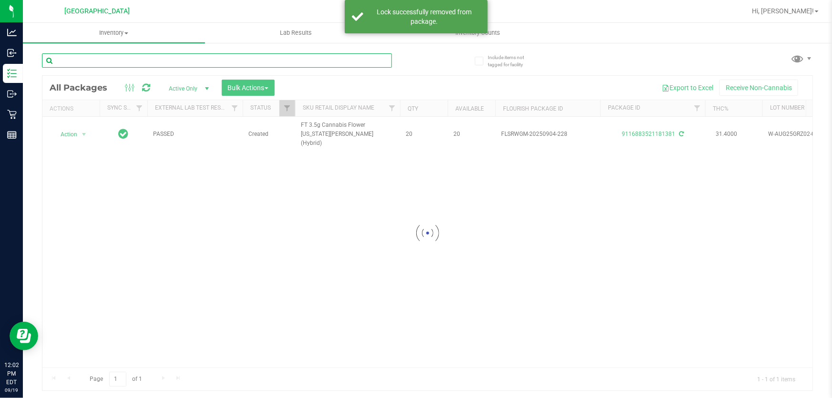
click at [301, 63] on input "text" at bounding box center [217, 60] width 350 height 14
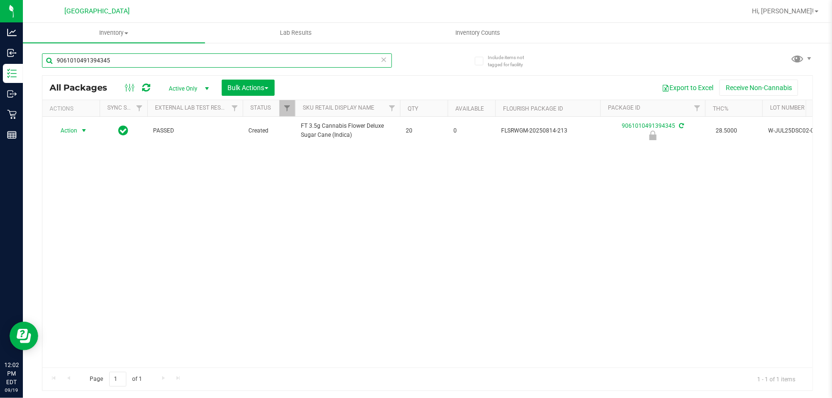
type input "9061010491394345"
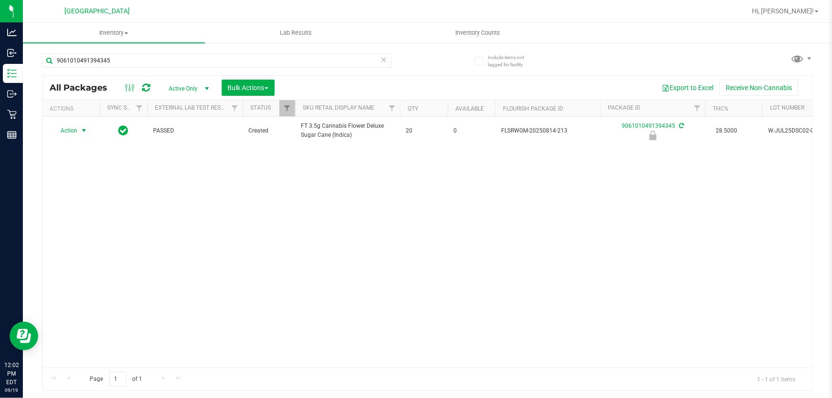
click at [63, 130] on span "Action" at bounding box center [65, 130] width 26 height 13
click at [87, 249] on li "Unlock package" at bounding box center [82, 256] width 61 height 14
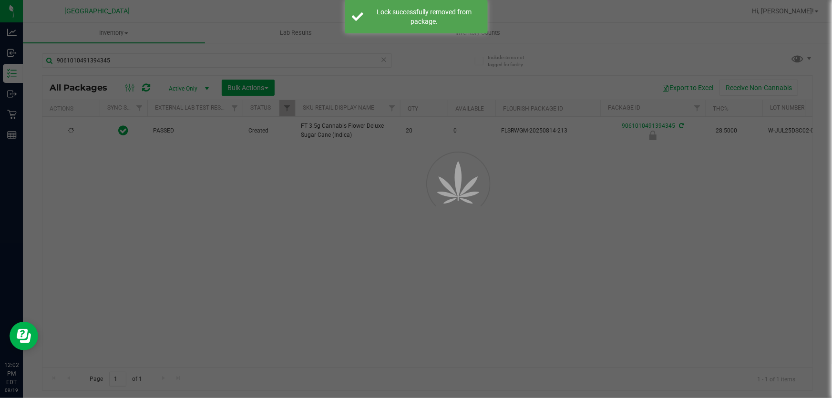
click at [383, 62] on div at bounding box center [416, 199] width 832 height 398
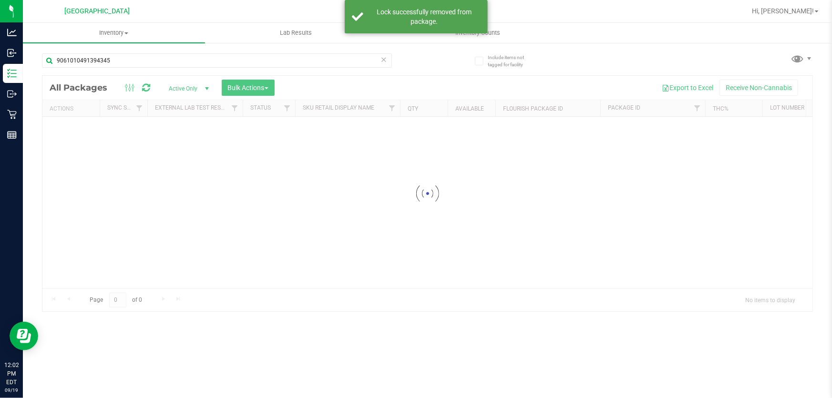
click at [382, 55] on icon at bounding box center [383, 58] width 7 height 11
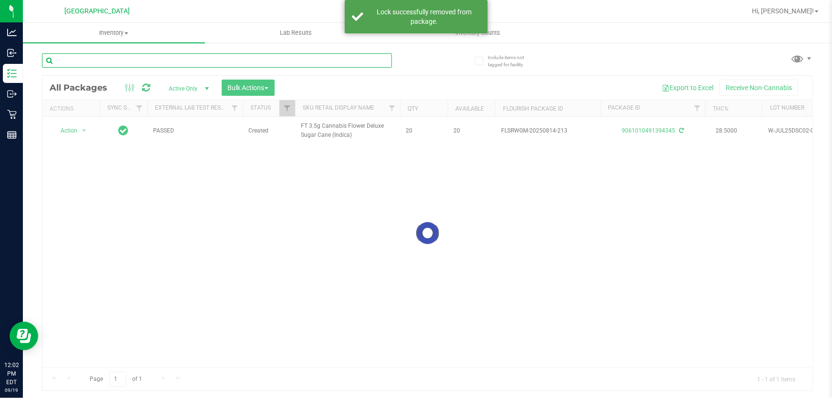
click at [318, 63] on input "text" at bounding box center [217, 60] width 350 height 14
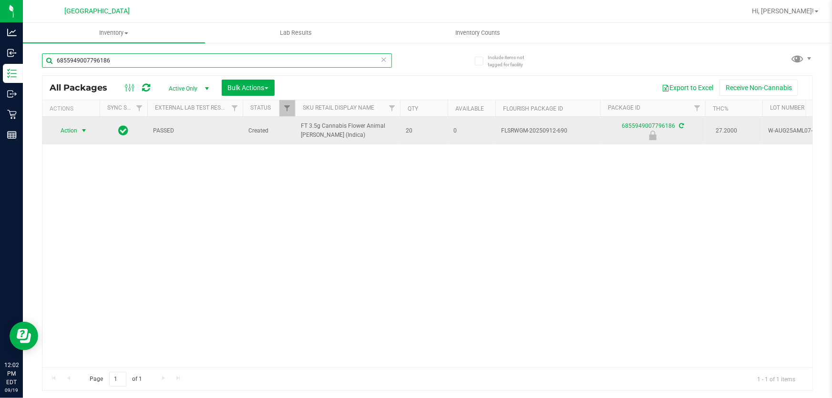
type input "6855949007796186"
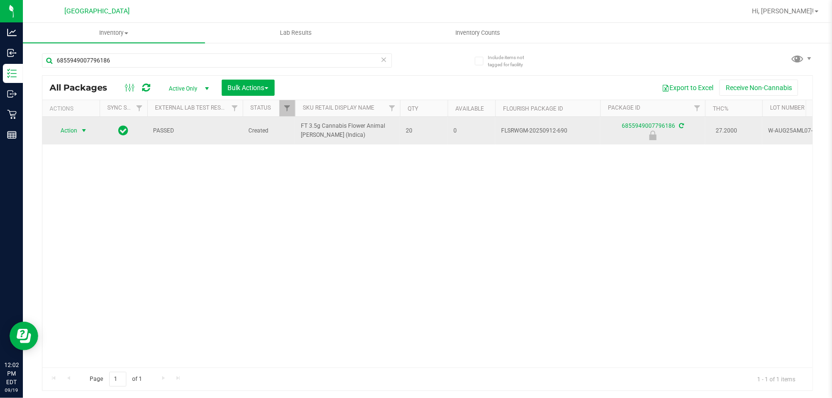
click at [76, 136] on span "Action" at bounding box center [65, 130] width 26 height 13
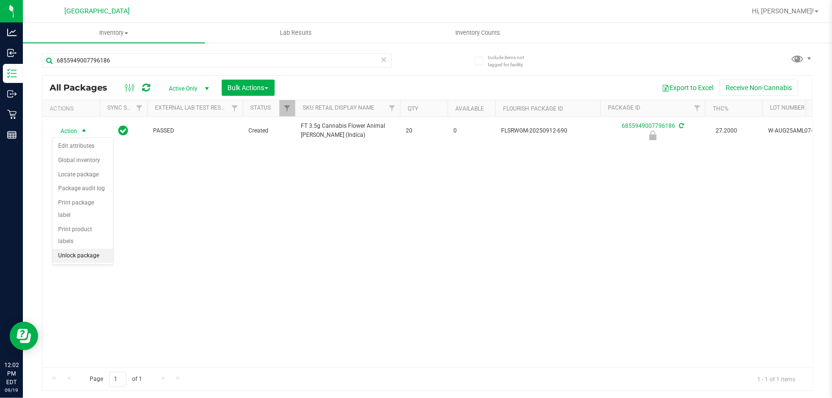
click at [103, 249] on li "Unlock package" at bounding box center [82, 256] width 61 height 14
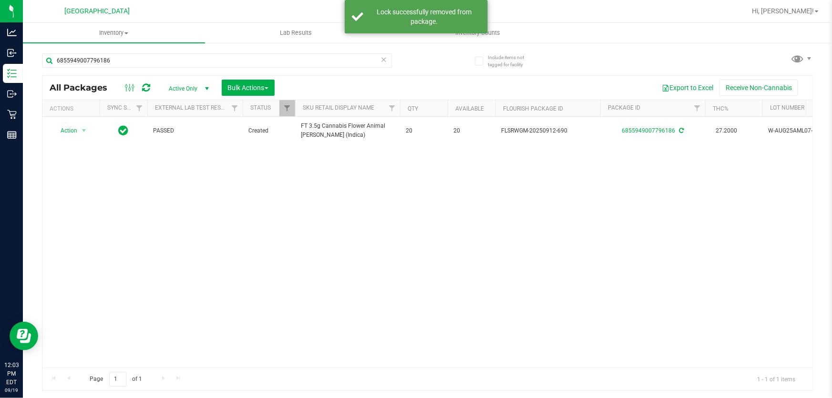
click at [382, 59] on icon at bounding box center [383, 58] width 7 height 11
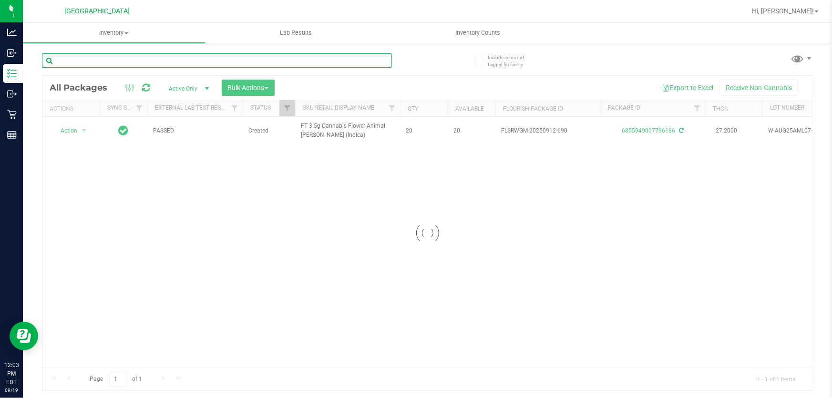
click at [316, 62] on div "Inventory All packages All inventory Waste log Create inventory Lab Results Inv…" at bounding box center [427, 210] width 809 height 375
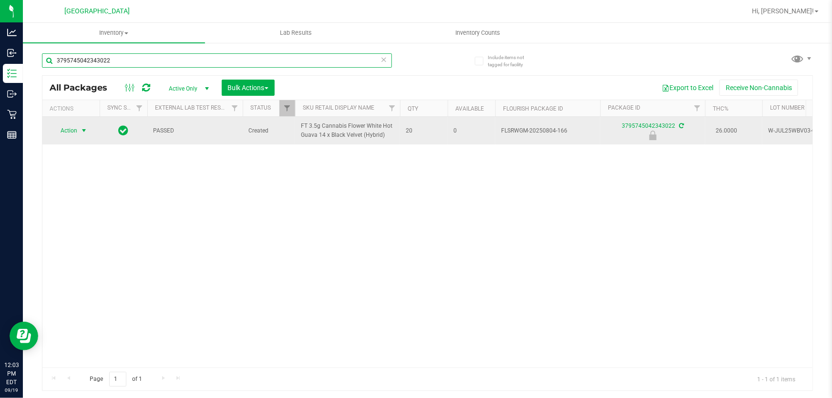
type input "3795745042343022"
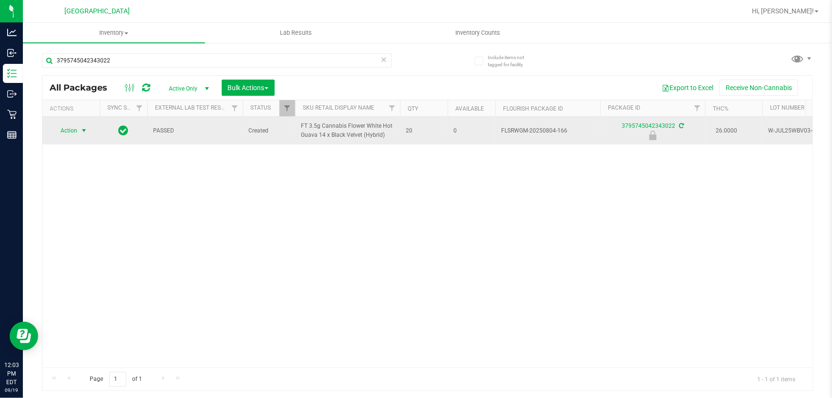
click at [75, 129] on span "Action" at bounding box center [65, 130] width 26 height 13
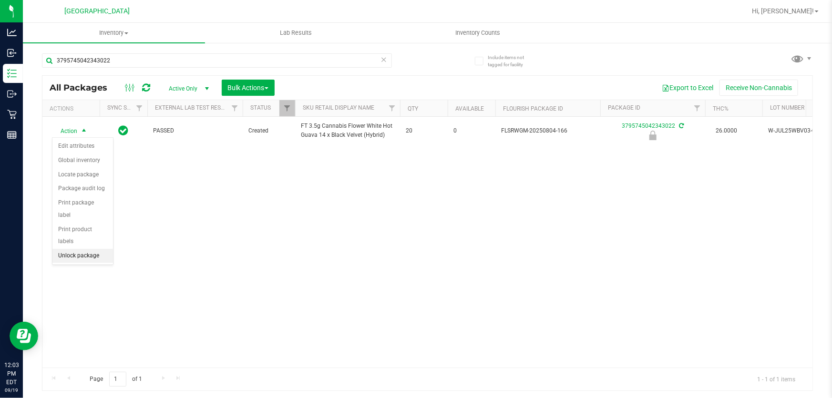
click at [101, 249] on li "Unlock package" at bounding box center [82, 256] width 61 height 14
click at [384, 60] on icon at bounding box center [383, 58] width 7 height 11
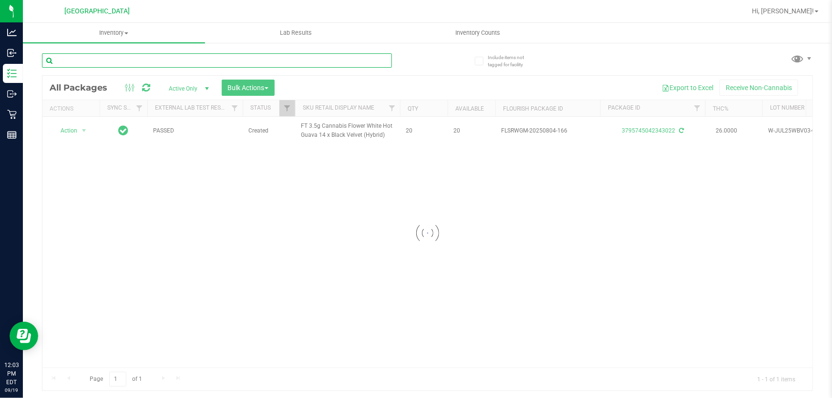
click at [298, 58] on input "text" at bounding box center [217, 60] width 350 height 14
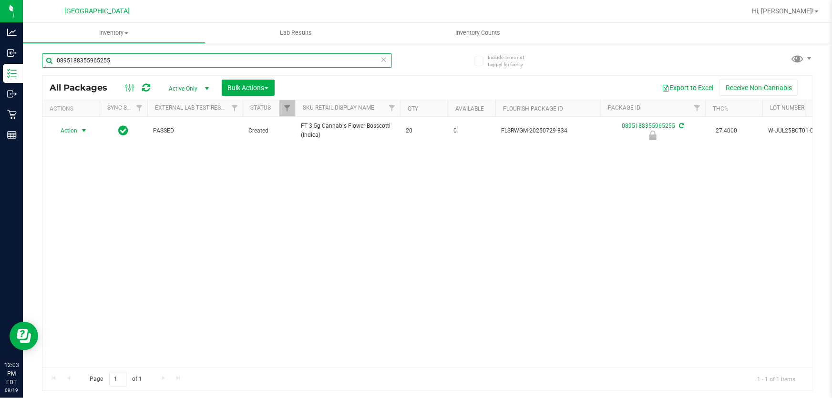
type input "0895188355965255"
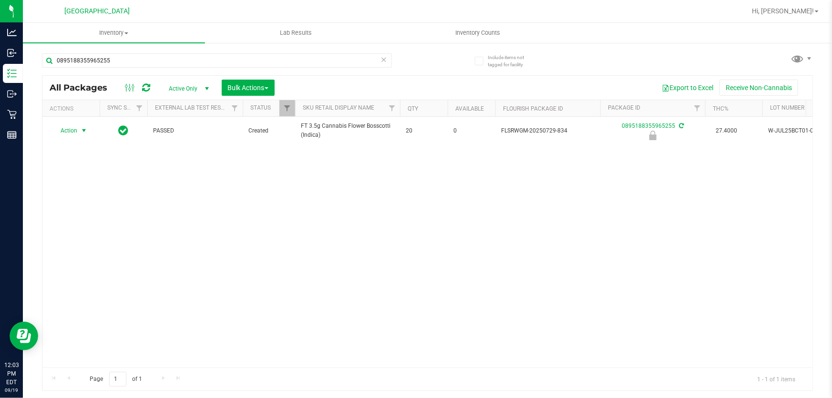
click at [80, 129] on span "select" at bounding box center [84, 131] width 8 height 8
click at [90, 249] on li "Unlock package" at bounding box center [82, 256] width 61 height 14
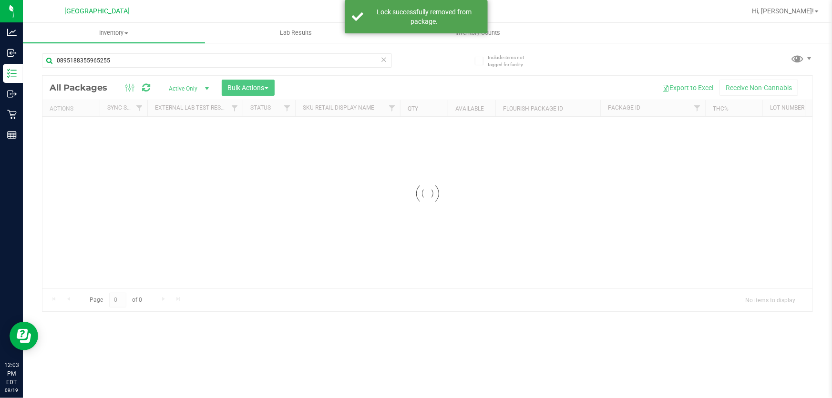
click at [381, 60] on icon at bounding box center [383, 58] width 7 height 11
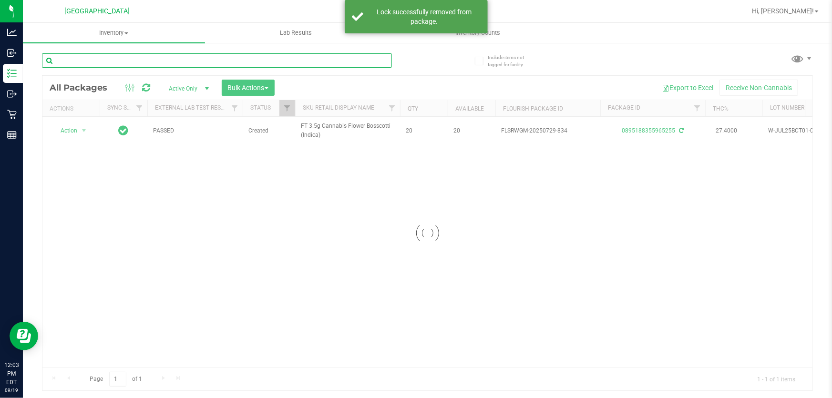
click at [344, 58] on input "text" at bounding box center [217, 60] width 350 height 14
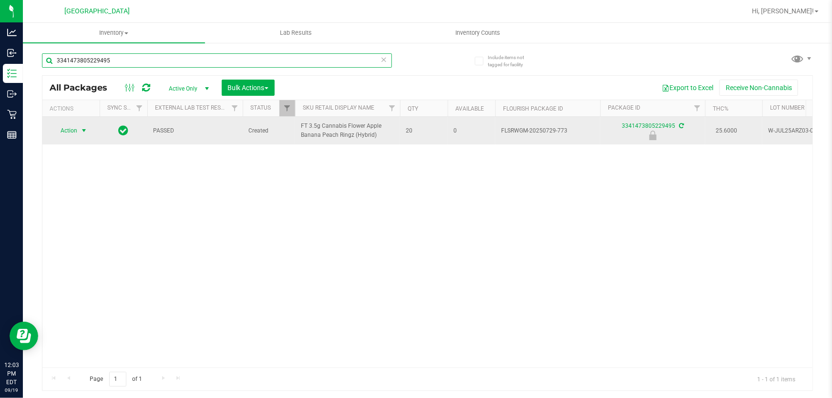
type input "3341473805229495"
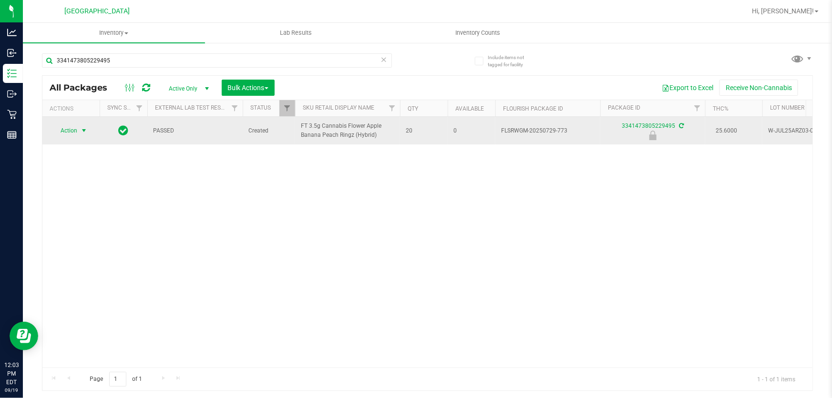
click at [87, 124] on span "select" at bounding box center [84, 130] width 12 height 13
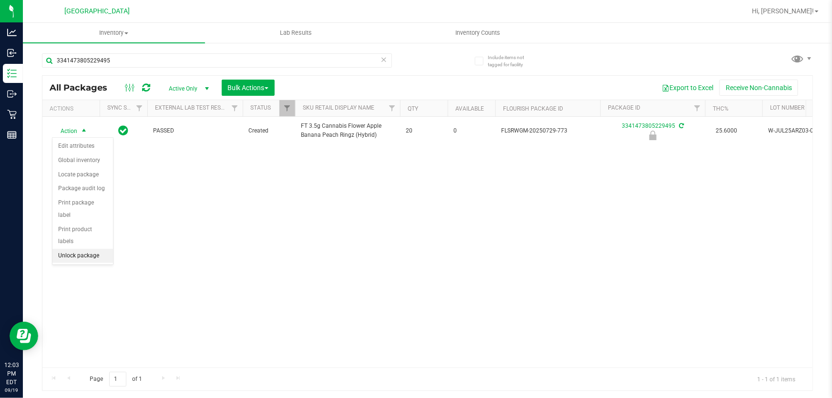
click at [93, 249] on li "Unlock package" at bounding box center [82, 256] width 61 height 14
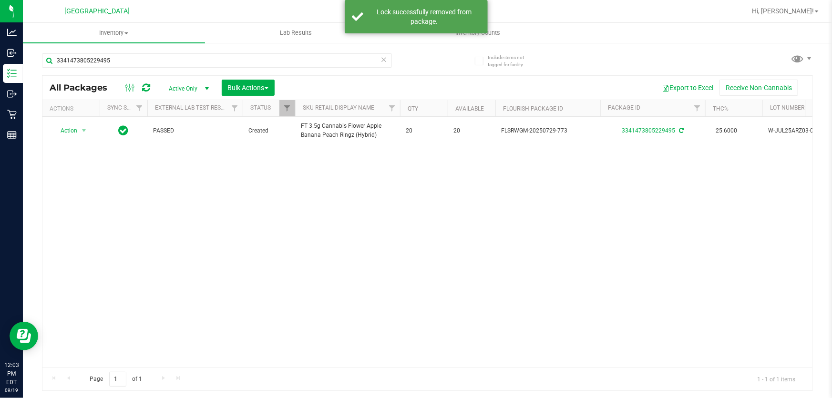
click at [384, 57] on icon at bounding box center [383, 58] width 7 height 11
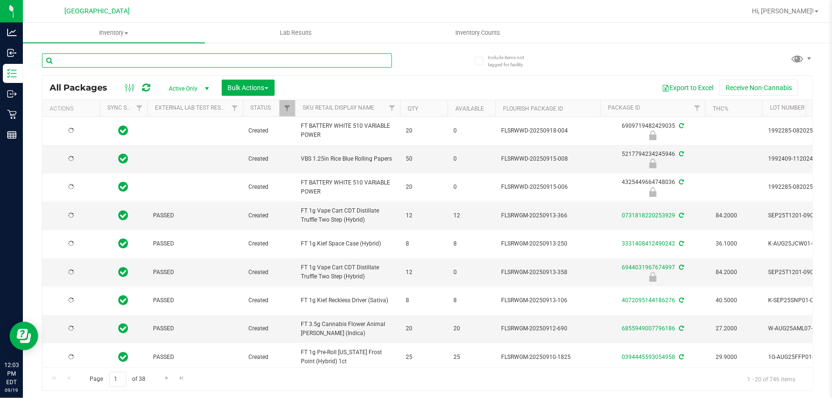
click at [319, 63] on input "text" at bounding box center [217, 60] width 350 height 14
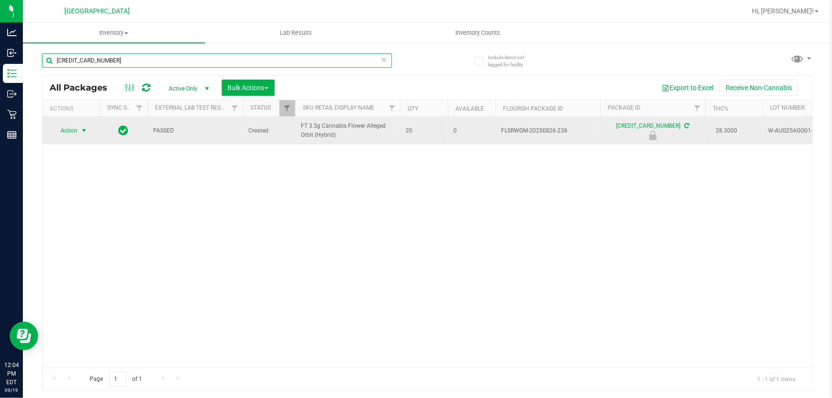
type input "[CREDIT_CARD_NUMBER]"
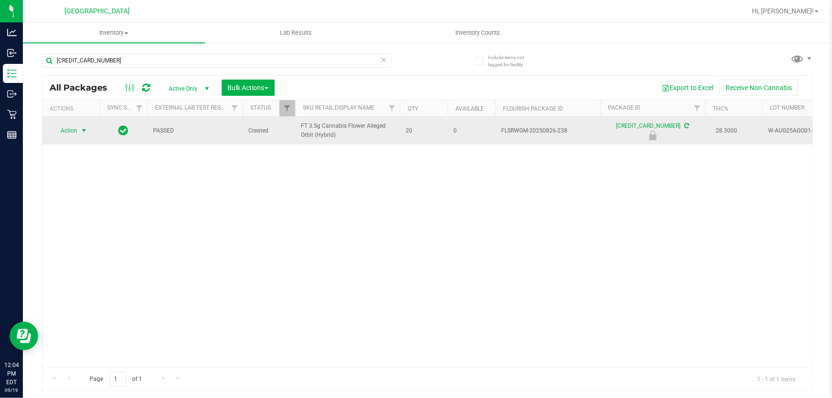
click at [82, 132] on span "select" at bounding box center [84, 131] width 8 height 8
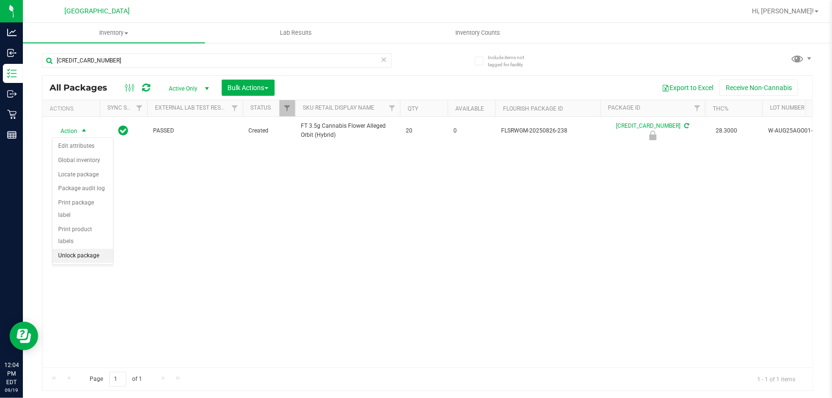
click at [95, 249] on li "Unlock package" at bounding box center [82, 256] width 61 height 14
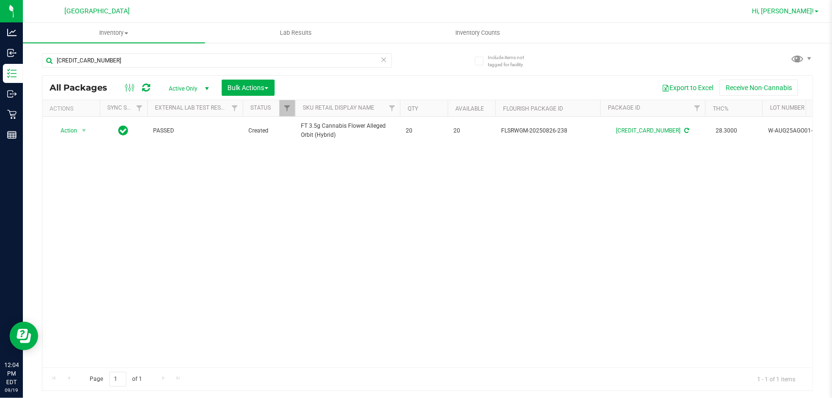
click at [792, 9] on span "Hi, [PERSON_NAME]!" at bounding box center [783, 11] width 62 height 8
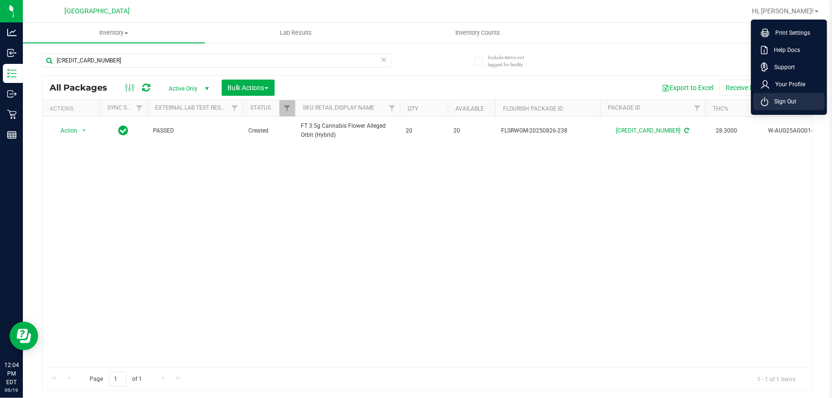
click at [783, 102] on span "Sign Out" at bounding box center [782, 102] width 28 height 10
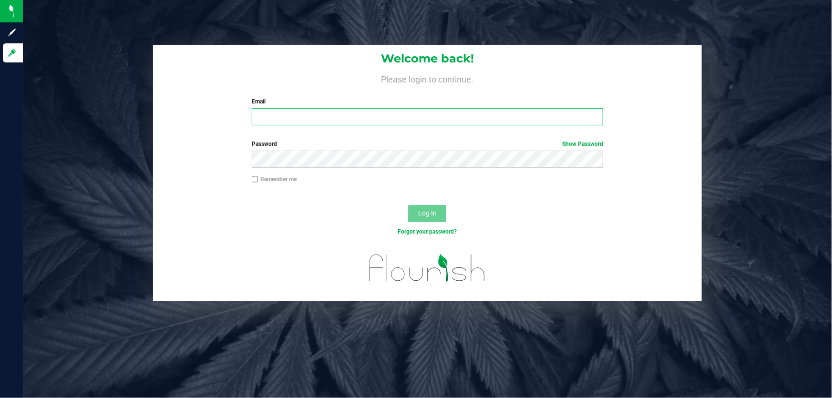
click at [301, 116] on input "Email" at bounding box center [428, 116] width 352 height 17
type input "[EMAIL_ADDRESS][DOMAIN_NAME]"
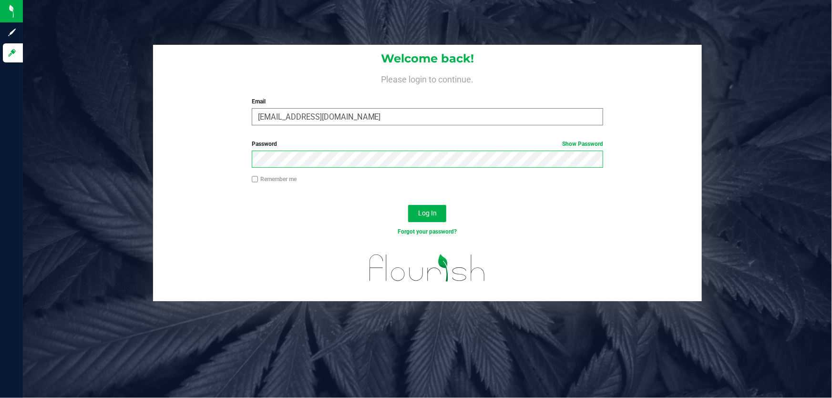
click at [408, 205] on button "Log In" at bounding box center [427, 213] width 38 height 17
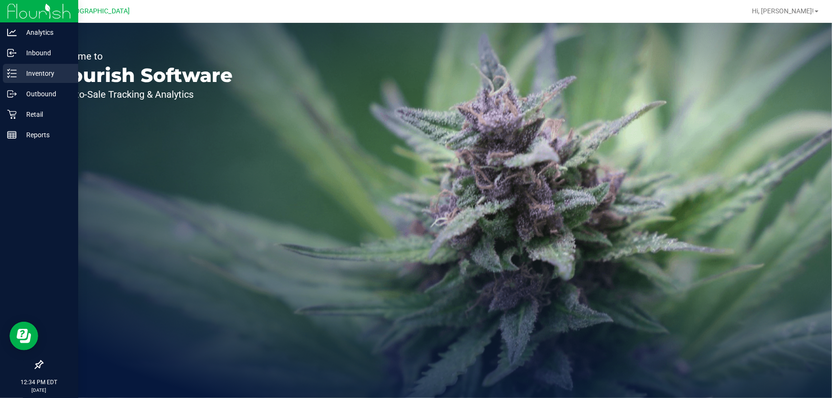
click at [51, 70] on p "Inventory" at bounding box center [45, 73] width 57 height 11
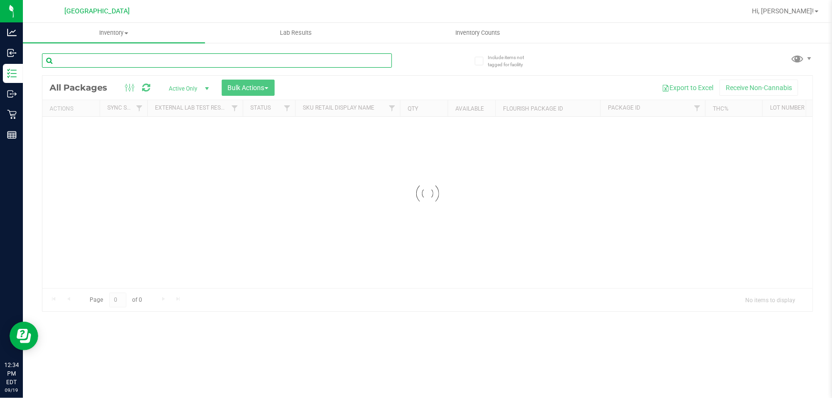
click at [104, 60] on input "text" at bounding box center [217, 60] width 350 height 14
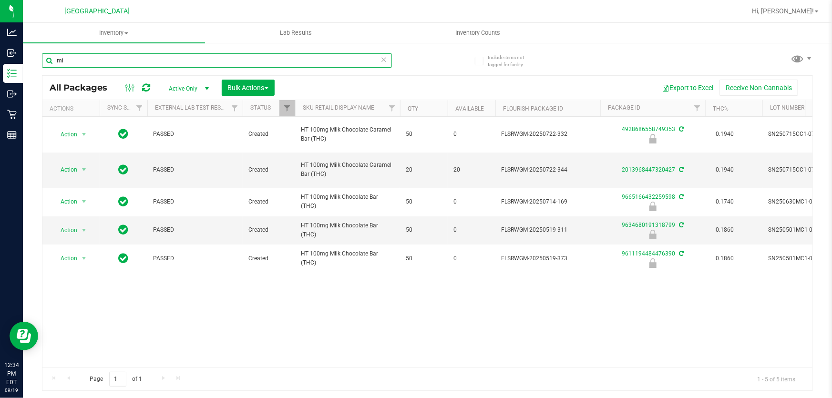
type input "m"
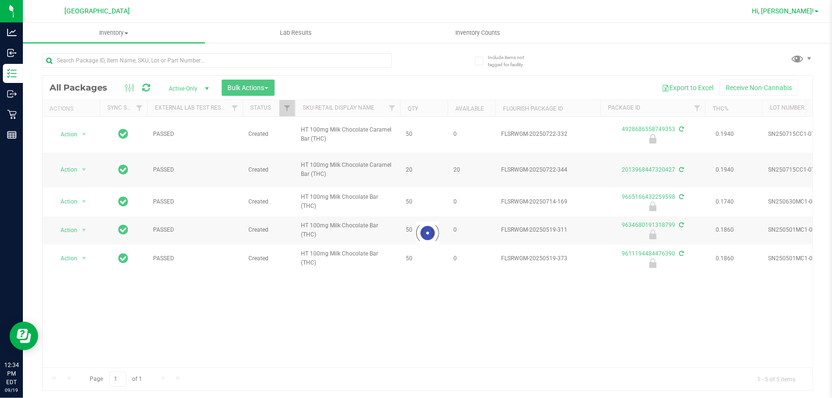
click at [819, 11] on link "Hi, [PERSON_NAME]!" at bounding box center [785, 11] width 74 height 10
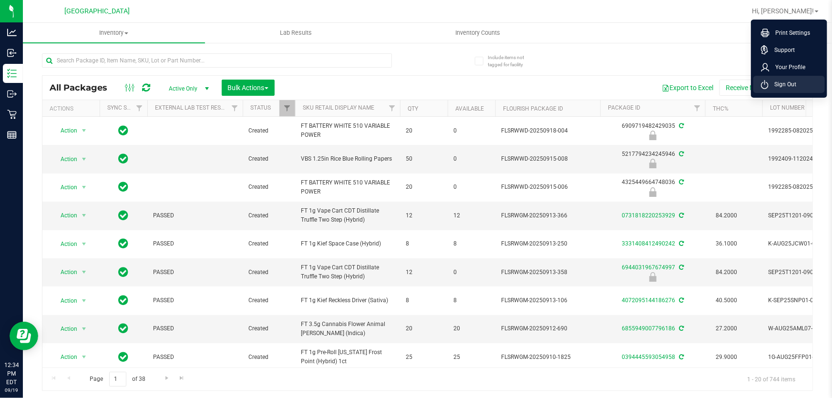
click at [789, 81] on span "Sign Out" at bounding box center [782, 85] width 28 height 10
